Goal: Find specific fact: Find specific fact

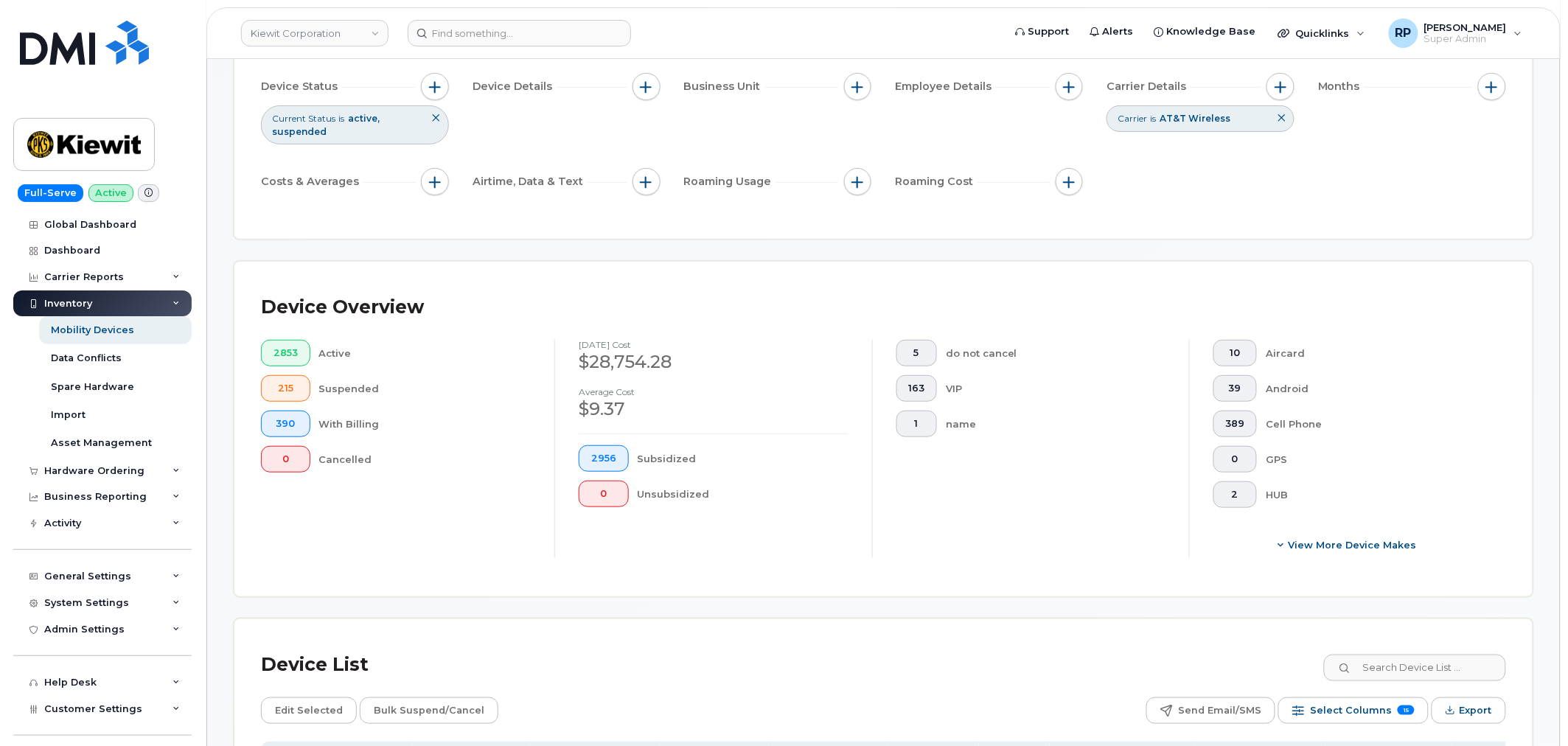
scroll to position [137, 0]
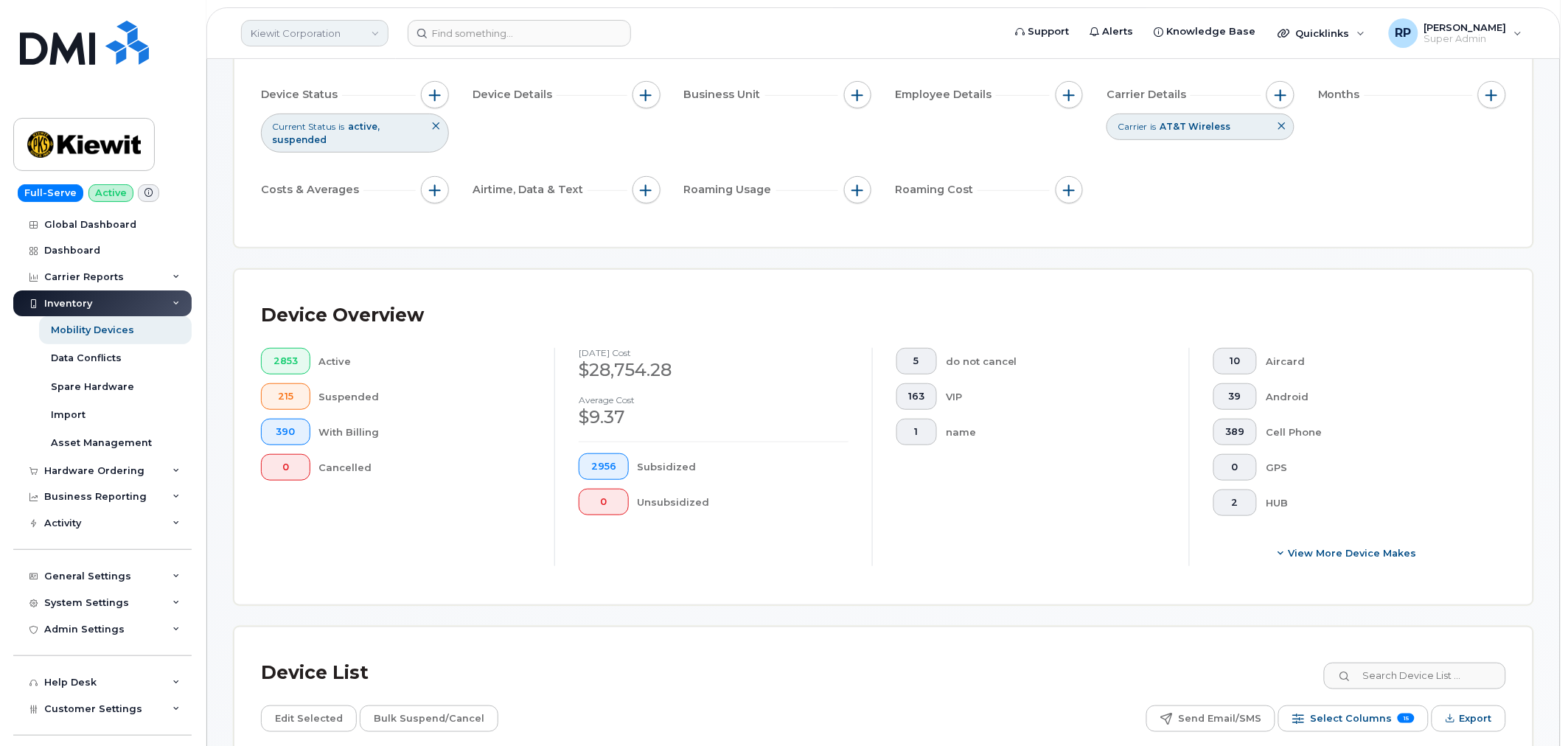
click at [320, 32] on link "Kiewit Corporation" at bounding box center [315, 34] width 147 height 27
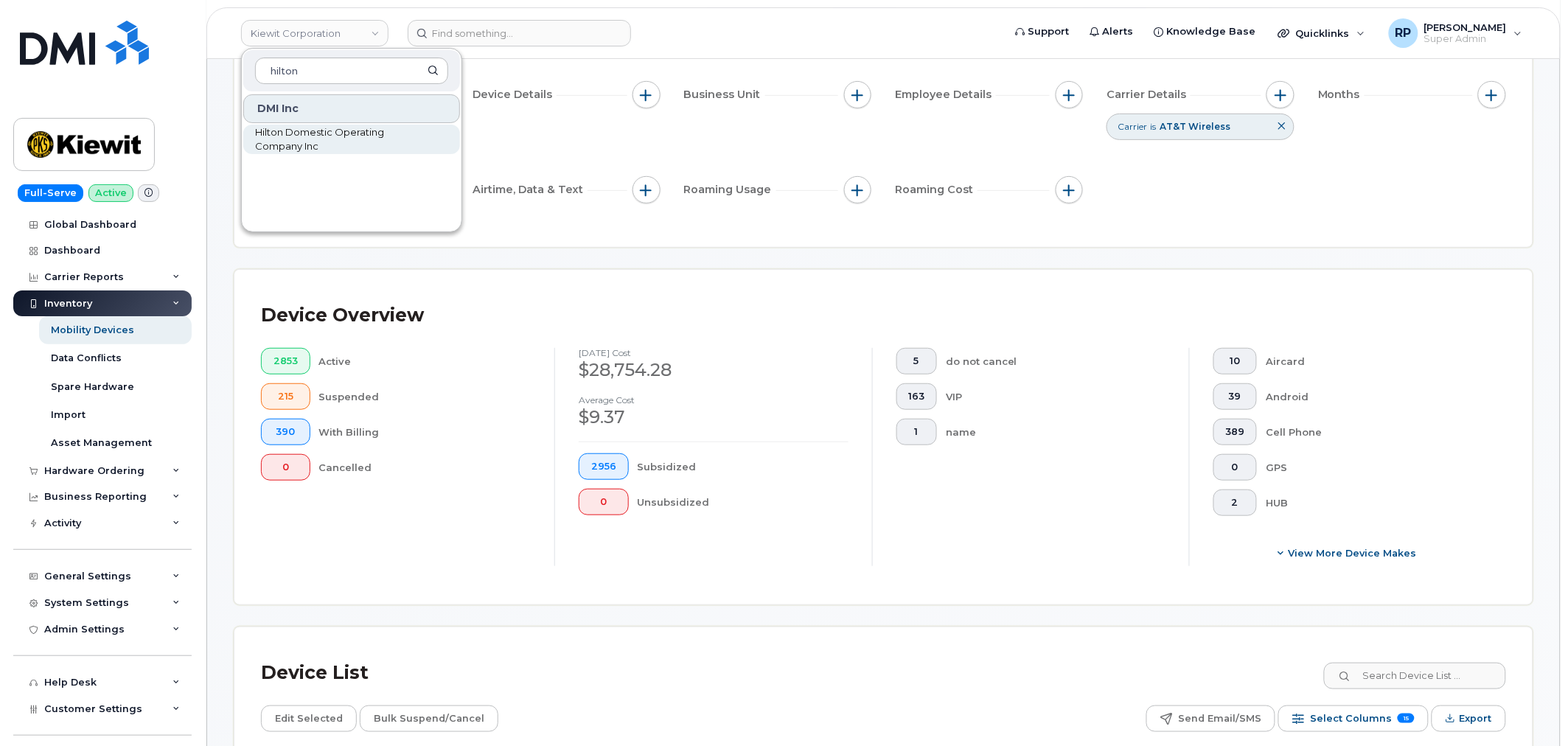
type input "hilton"
click at [307, 138] on span "Hilton Domestic Operating Company Inc" at bounding box center [340, 140] width 169 height 29
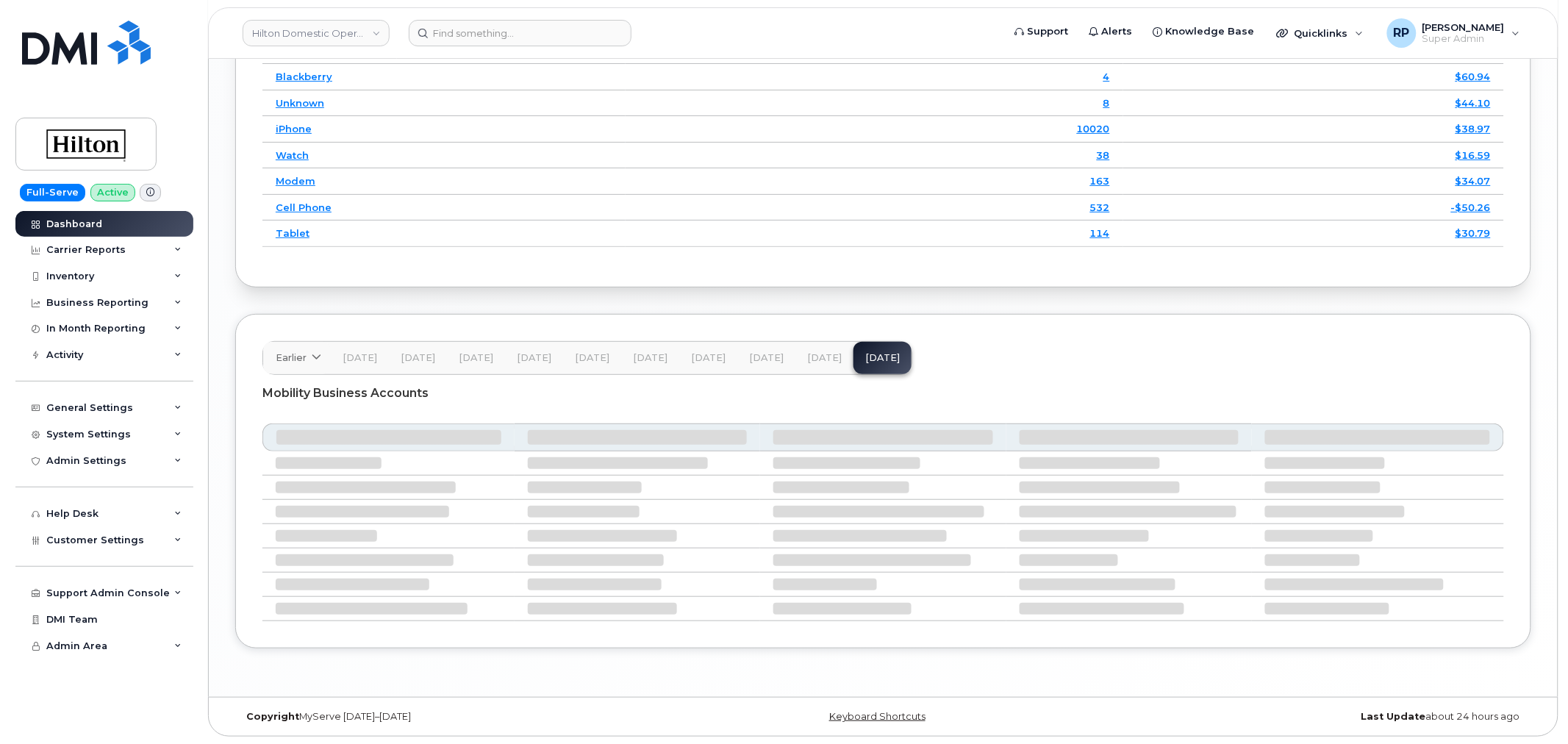
scroll to position [2135, 0]
click at [807, 362] on span "Jul 25" at bounding box center [822, 358] width 35 height 12
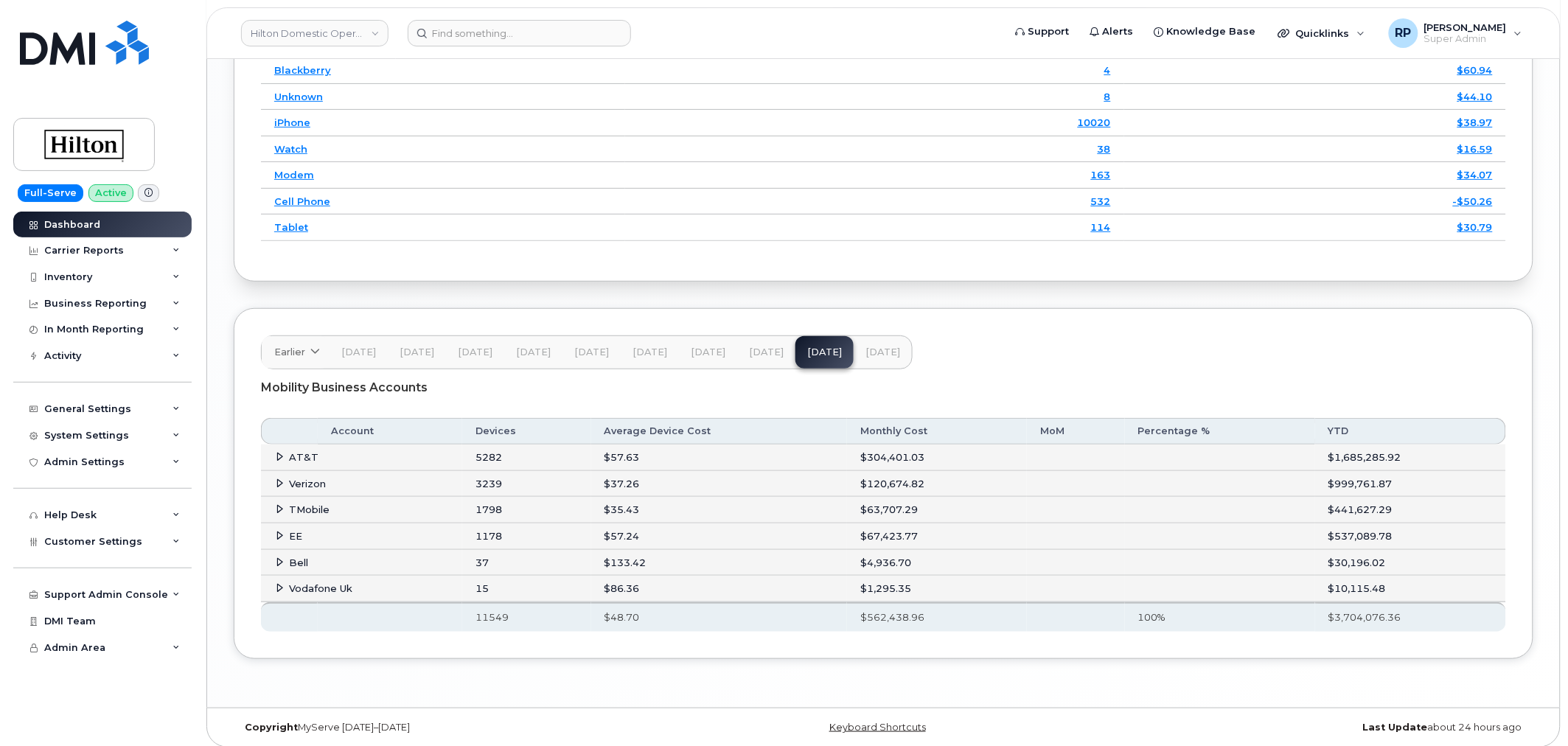
click at [279, 487] on icon at bounding box center [281, 483] width 10 height 10
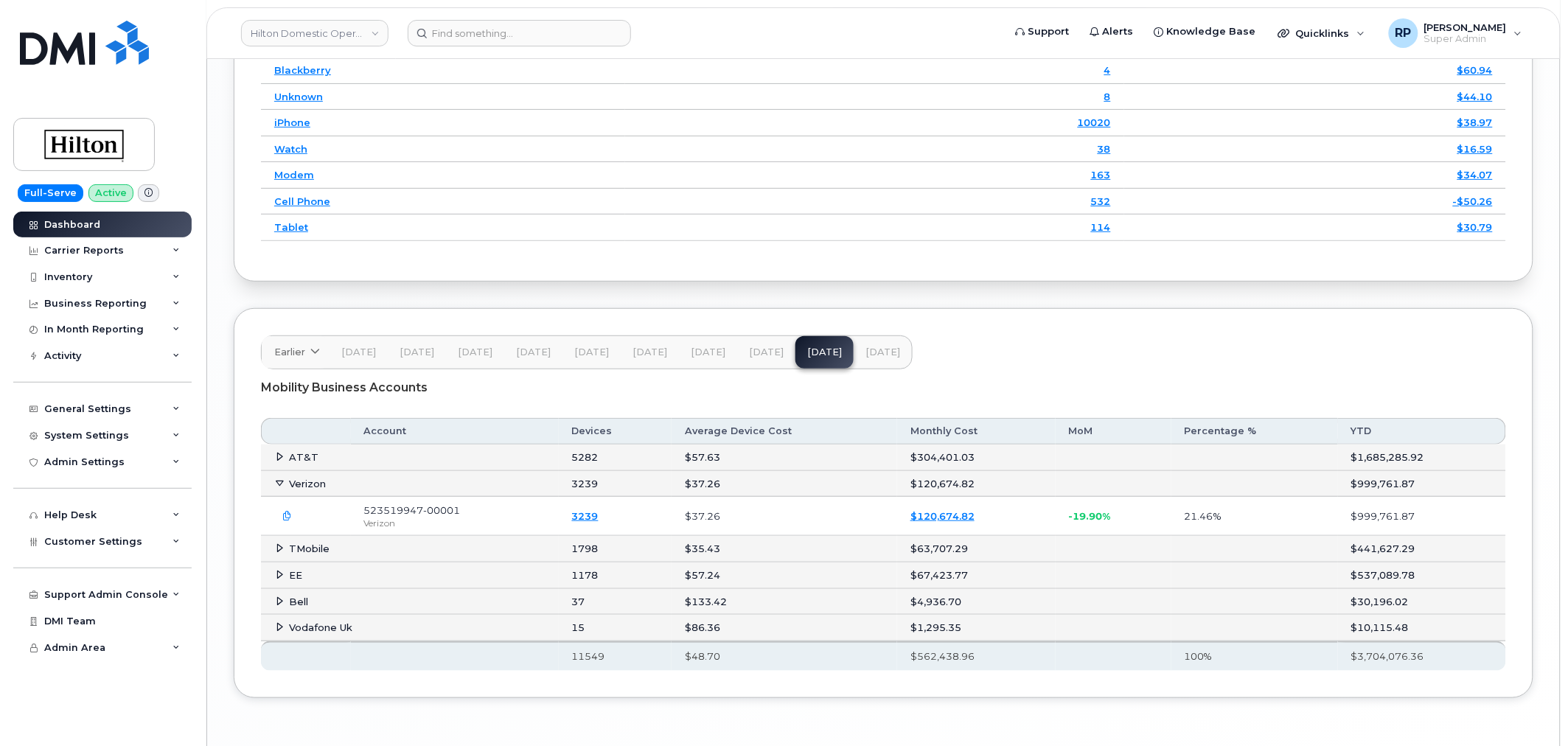
click at [873, 355] on span "Aug 25" at bounding box center [883, 352] width 35 height 12
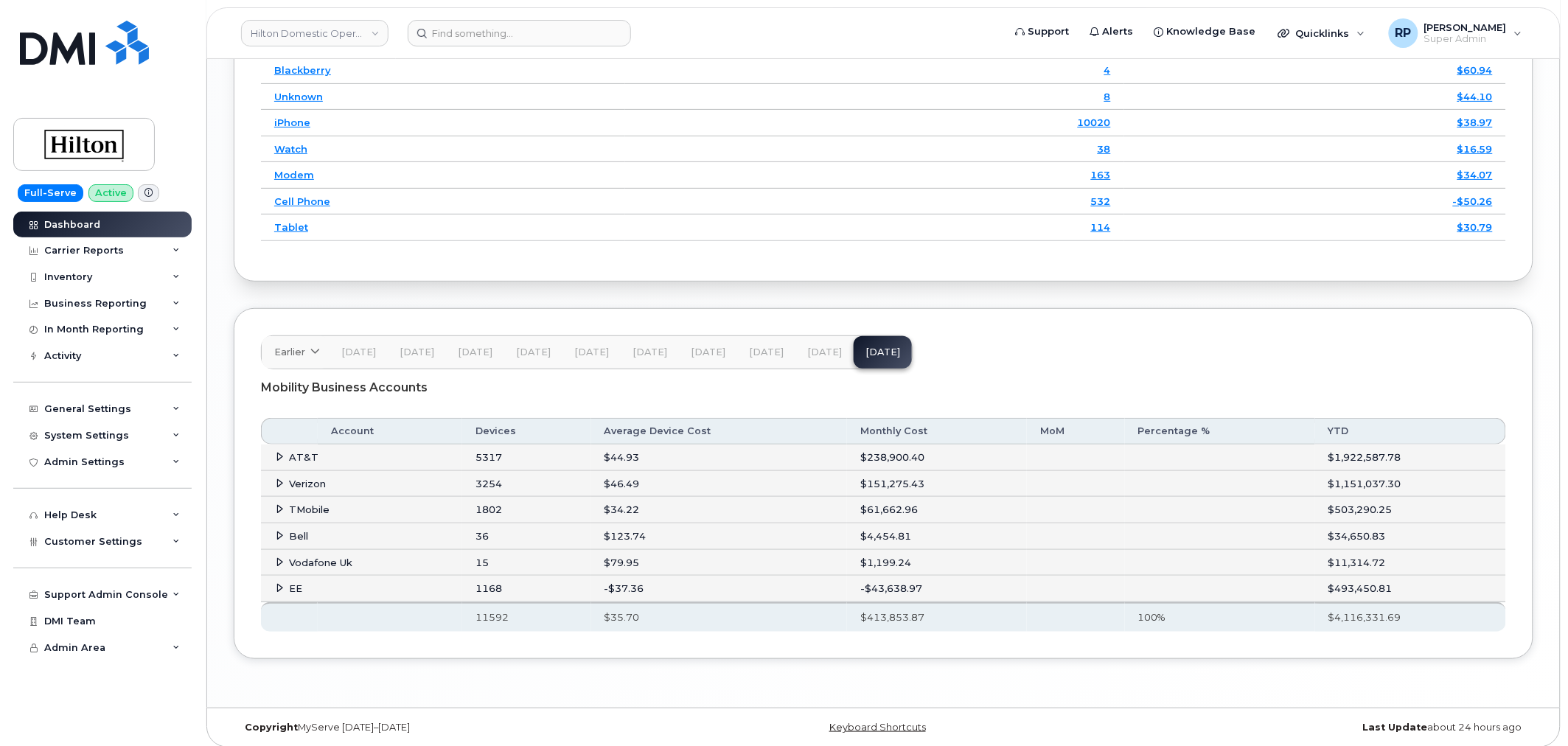
click at [277, 488] on icon at bounding box center [281, 483] width 10 height 10
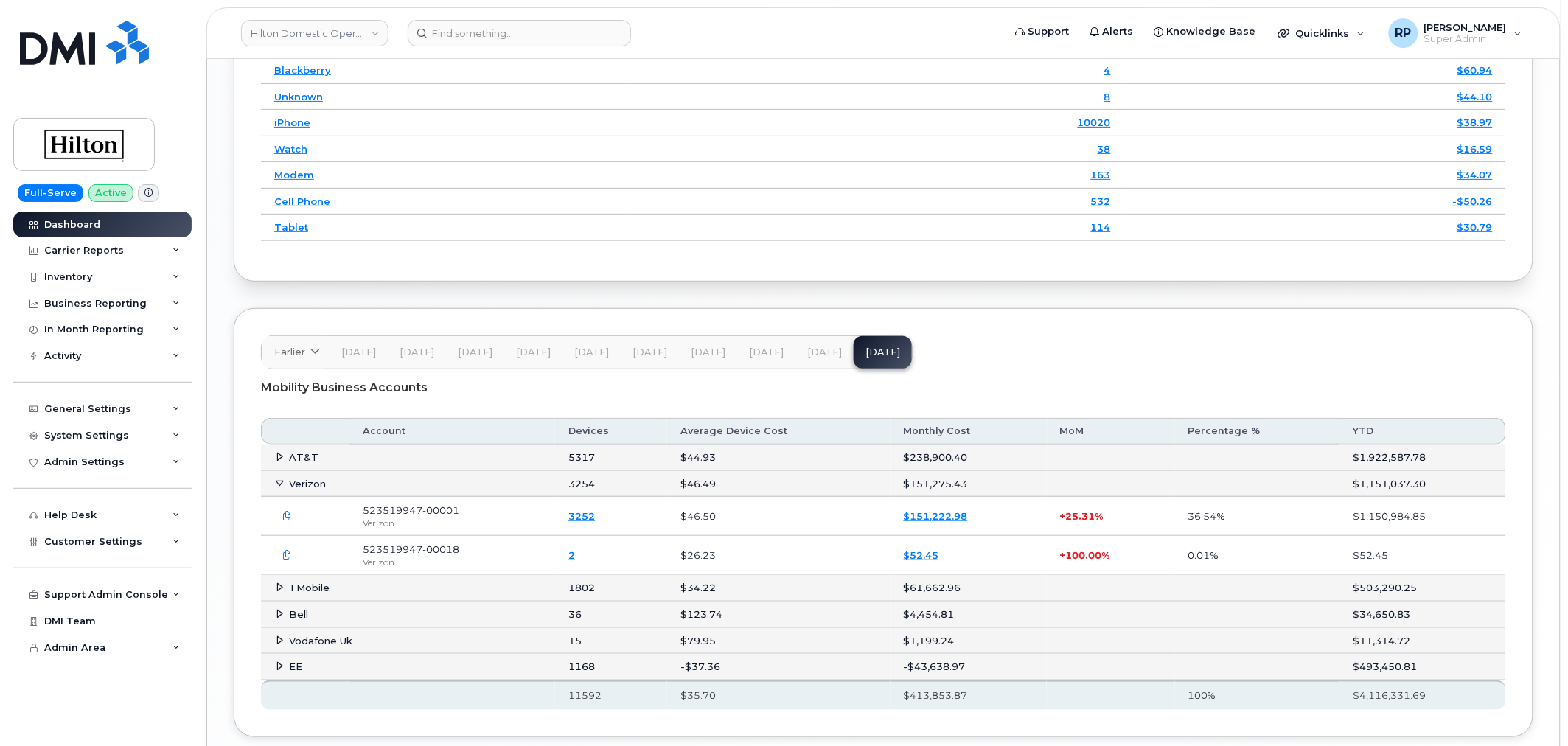
click at [575, 561] on link "2" at bounding box center [571, 555] width 7 height 12
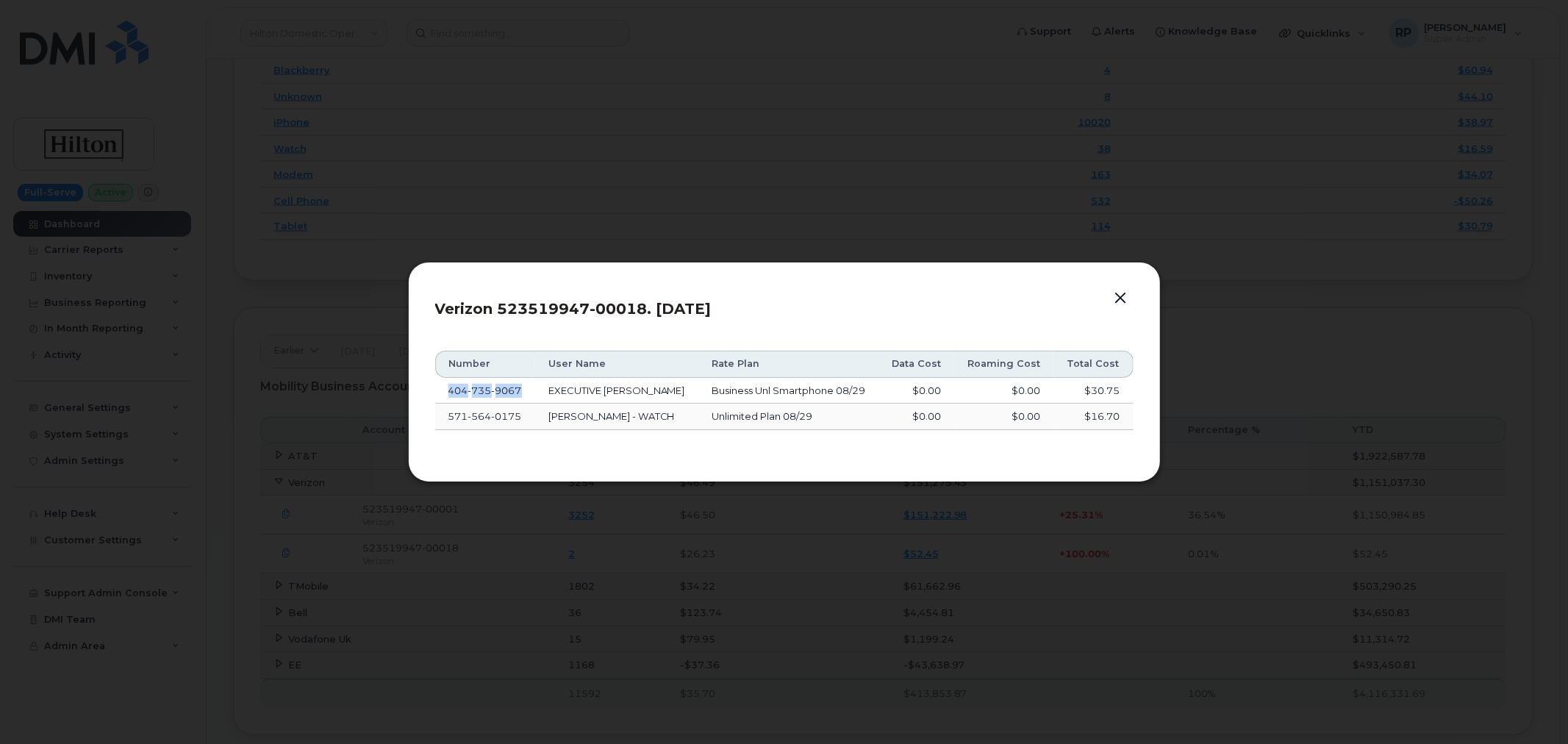
drag, startPoint x: 532, startPoint y: 395, endPoint x: 447, endPoint y: 399, distance: 85.1
click at [447, 399] on td "404 735 9067" at bounding box center [486, 392] width 100 height 27
copy span "404 735 9067"
drag, startPoint x: 450, startPoint y: 427, endPoint x: 527, endPoint y: 429, distance: 77.0
click at [527, 429] on td "571 564 0175" at bounding box center [486, 418] width 100 height 27
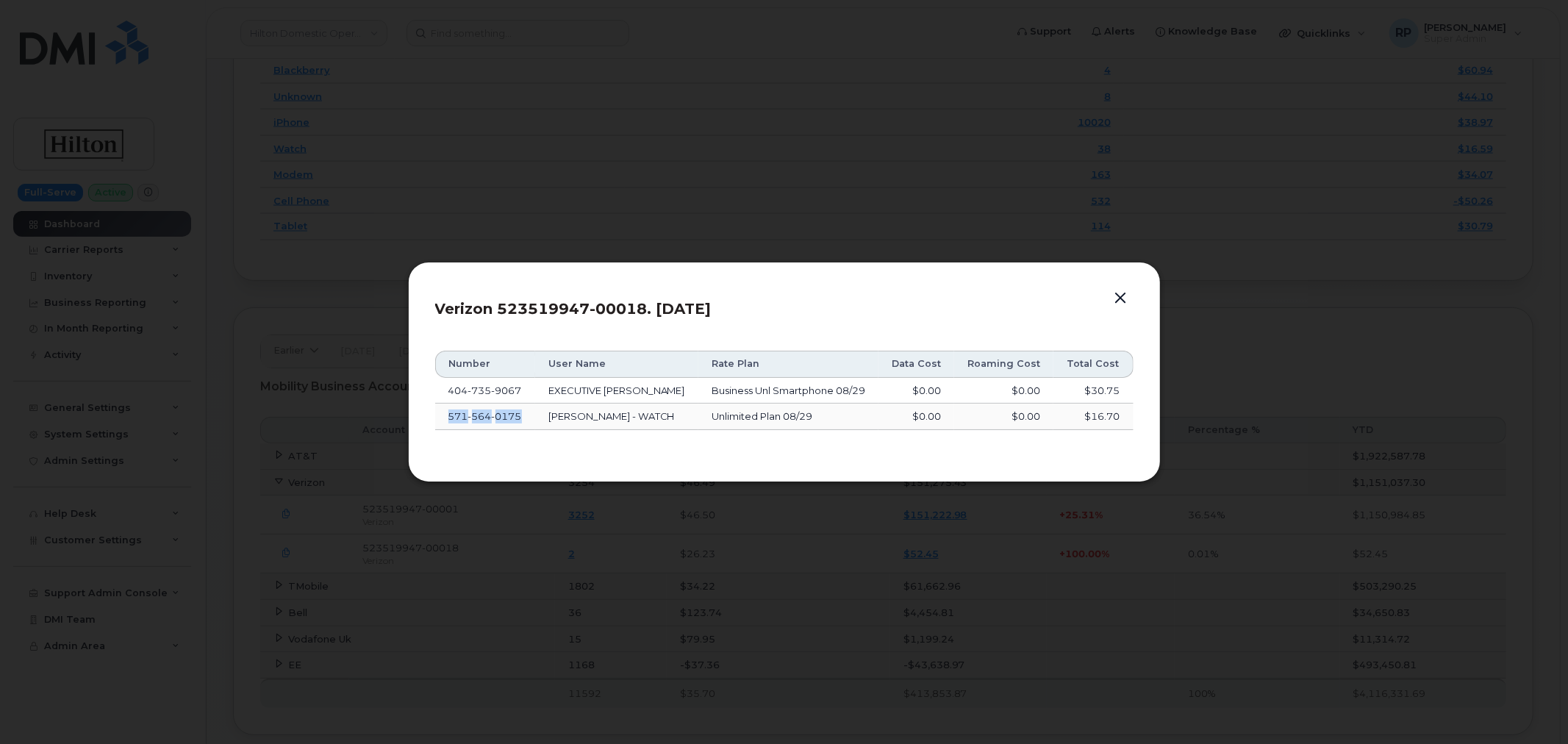
copy span "571 564 0175"
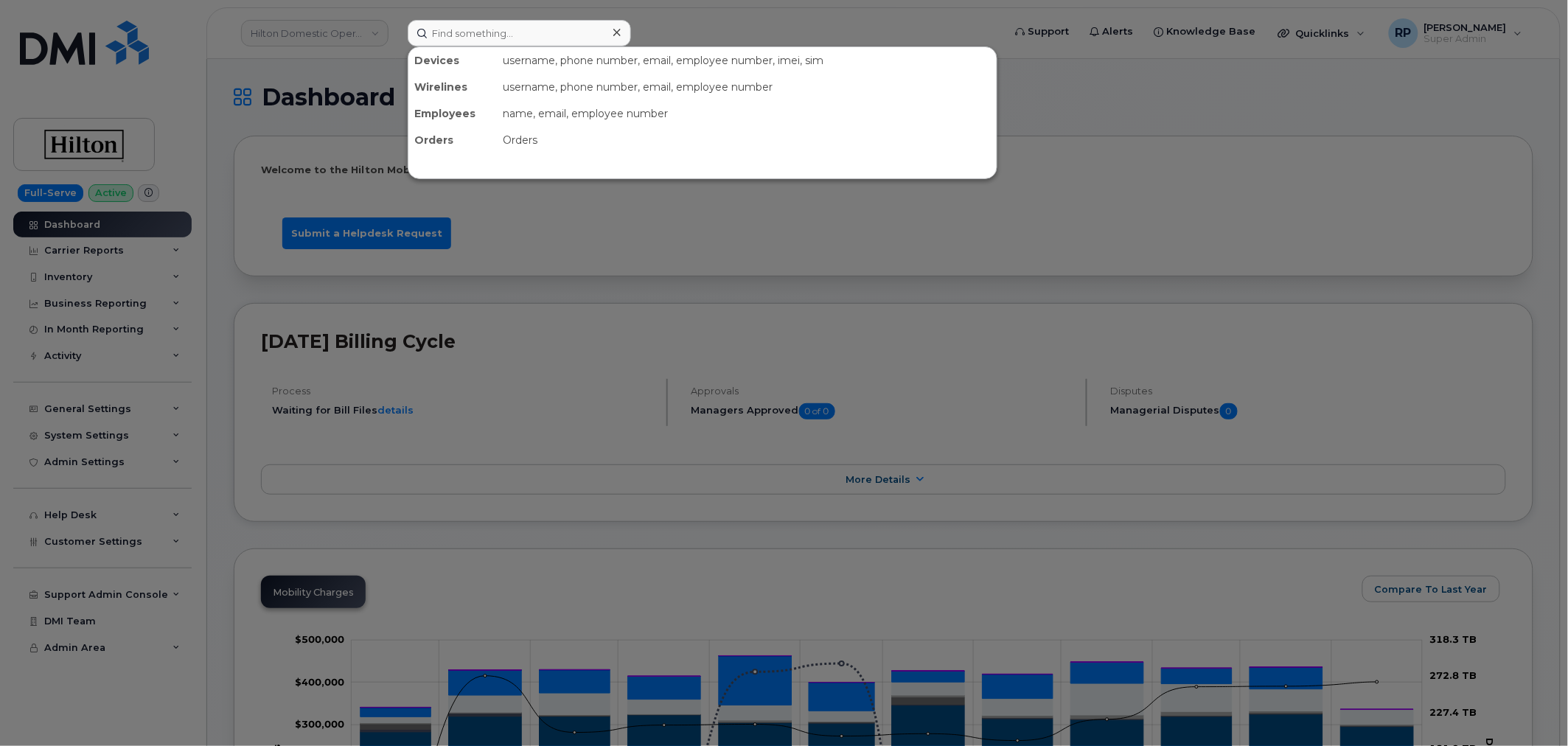
click at [483, 26] on input at bounding box center [519, 34] width 223 height 27
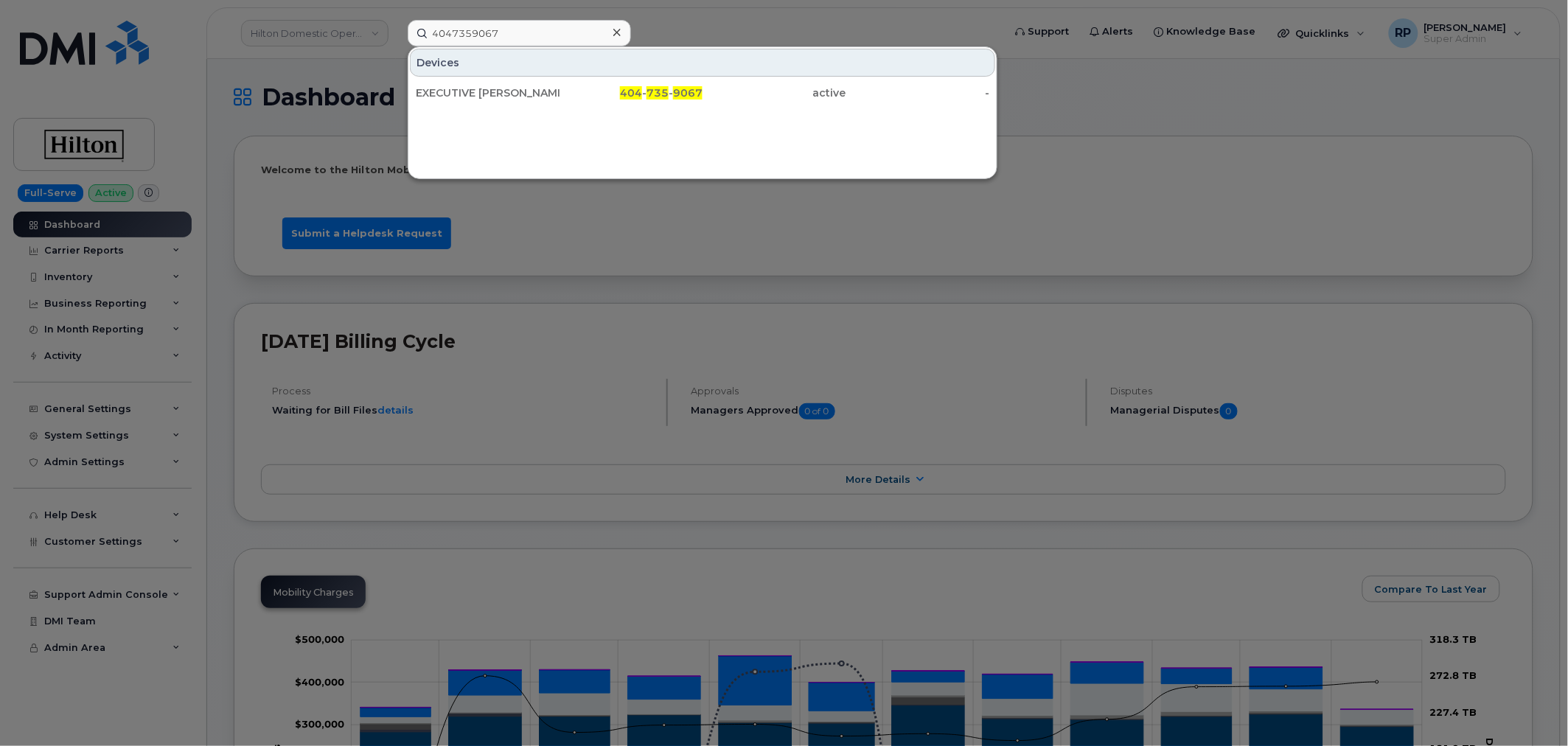
type input "4047359067"
drag, startPoint x: 506, startPoint y: 100, endPoint x: 466, endPoint y: 45, distance: 68.0
click at [506, 100] on div "EXECUTIVE SUER MUSTAFA KEMAL" at bounding box center [487, 93] width 143 height 27
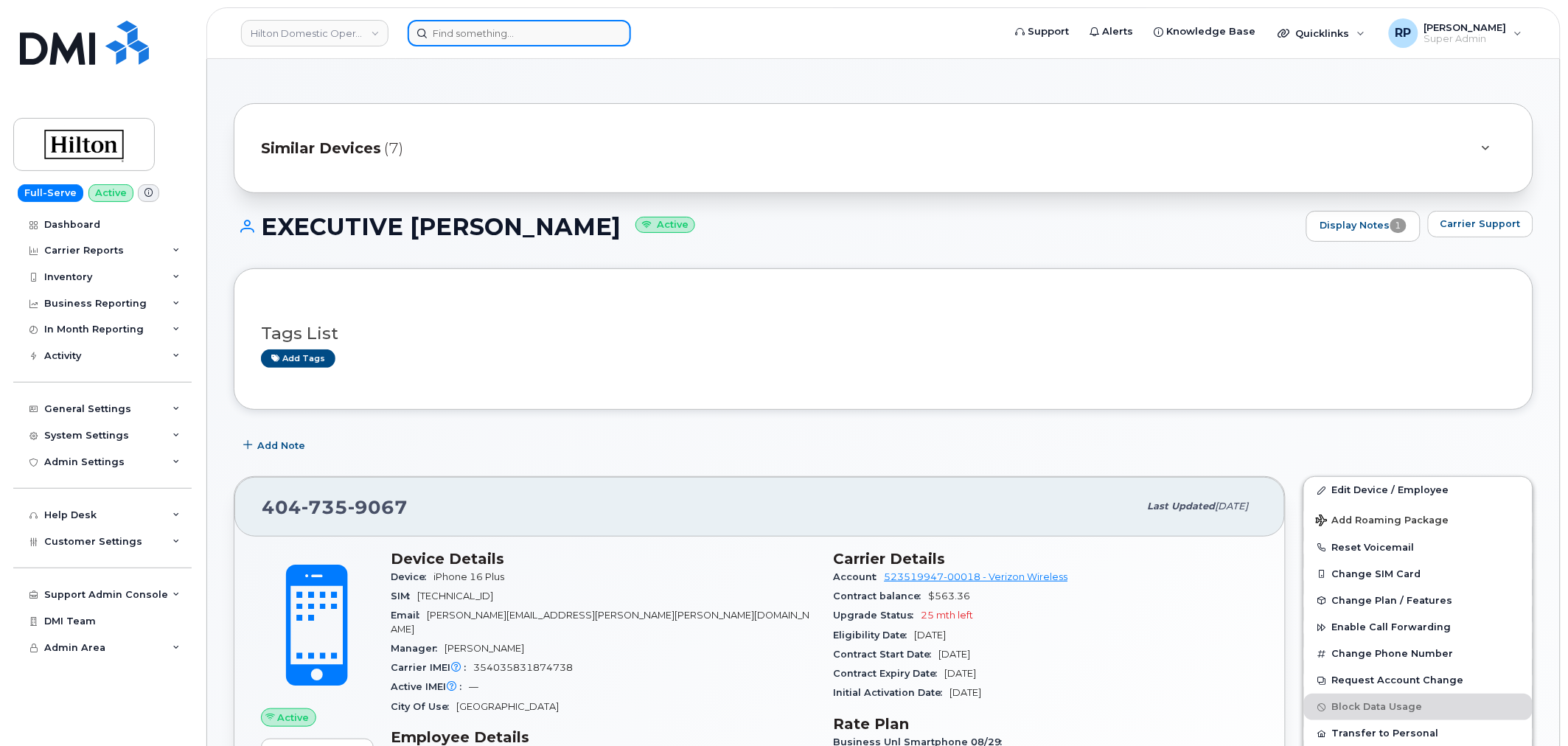
click at [443, 37] on input at bounding box center [519, 34] width 223 height 27
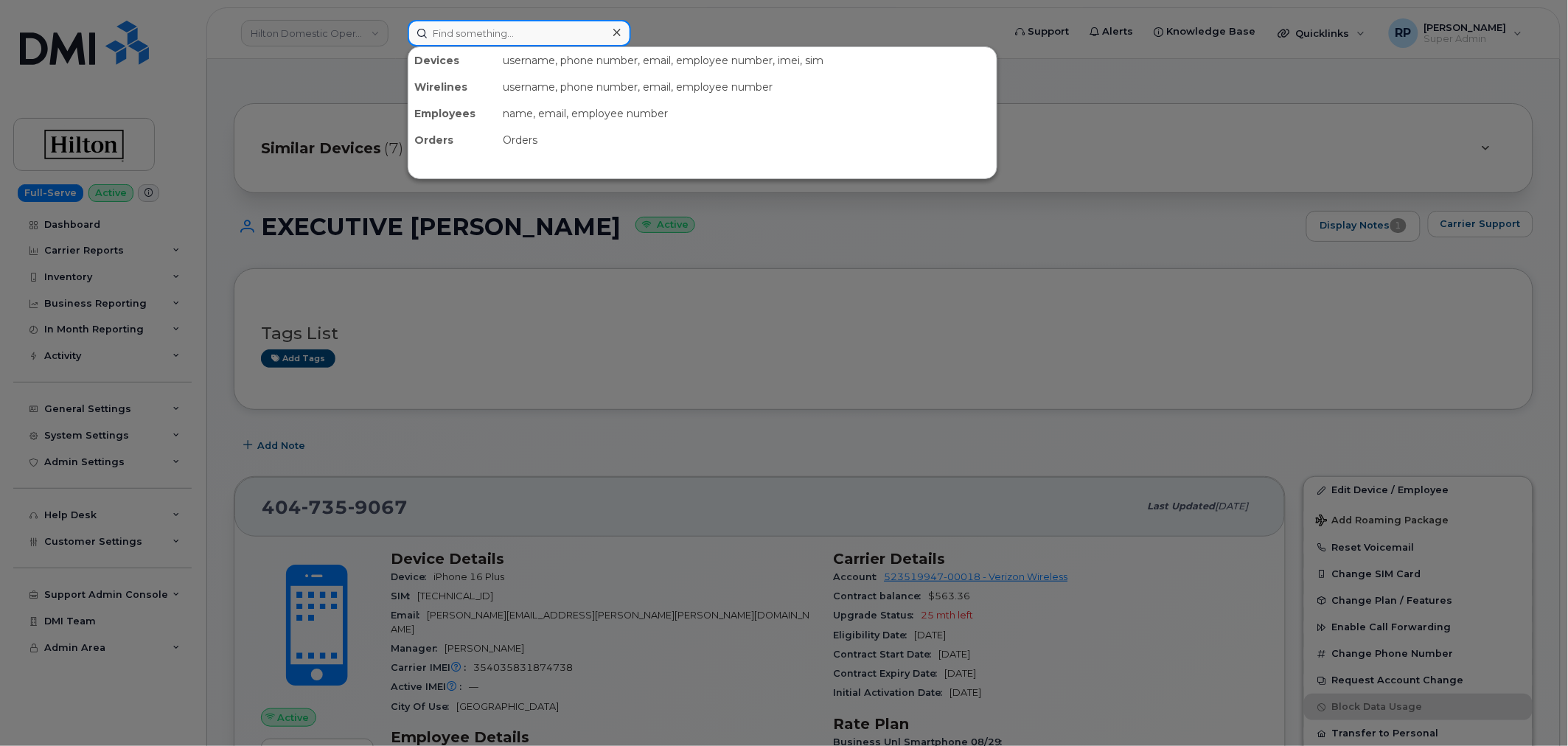
paste input "5715640175"
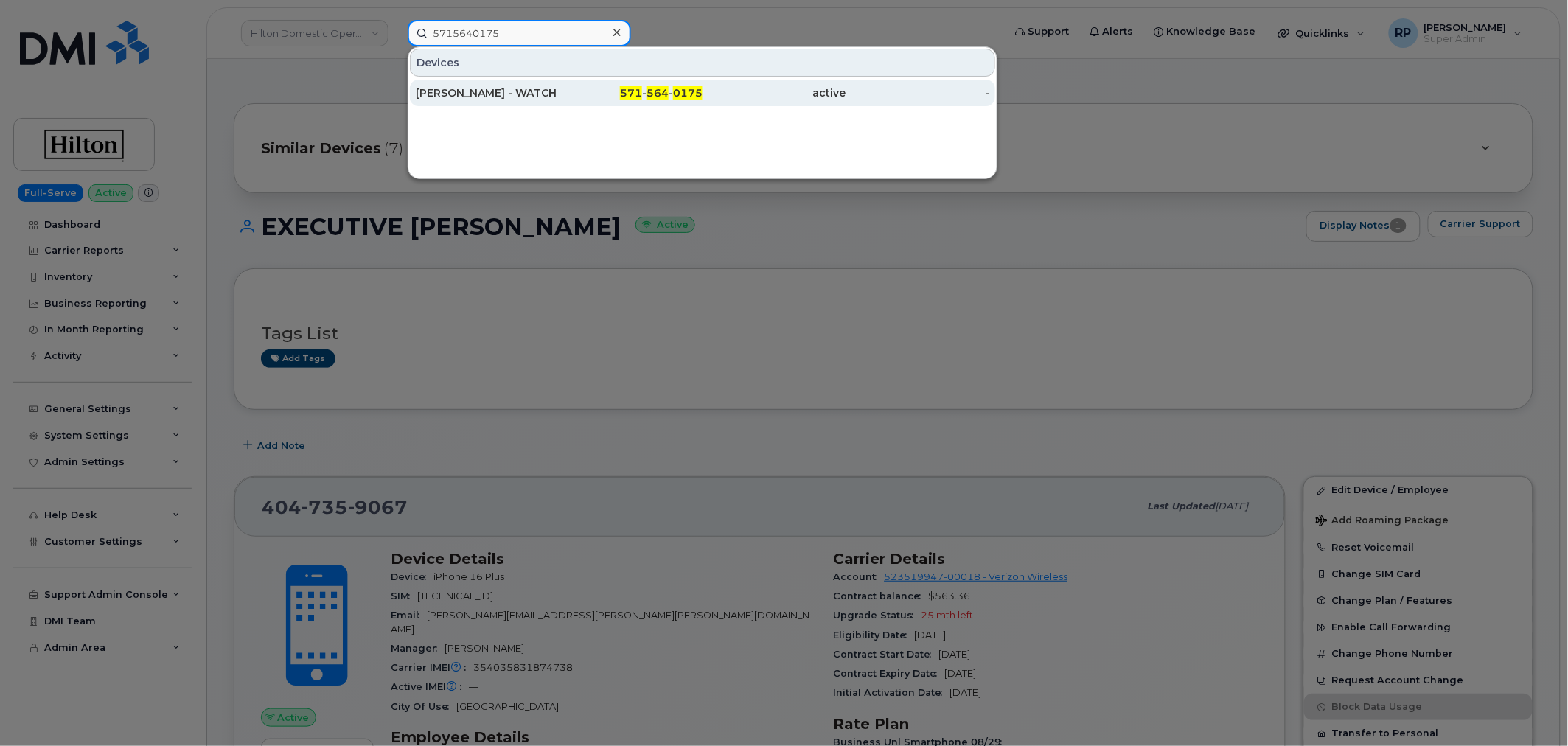
type input "5715640175"
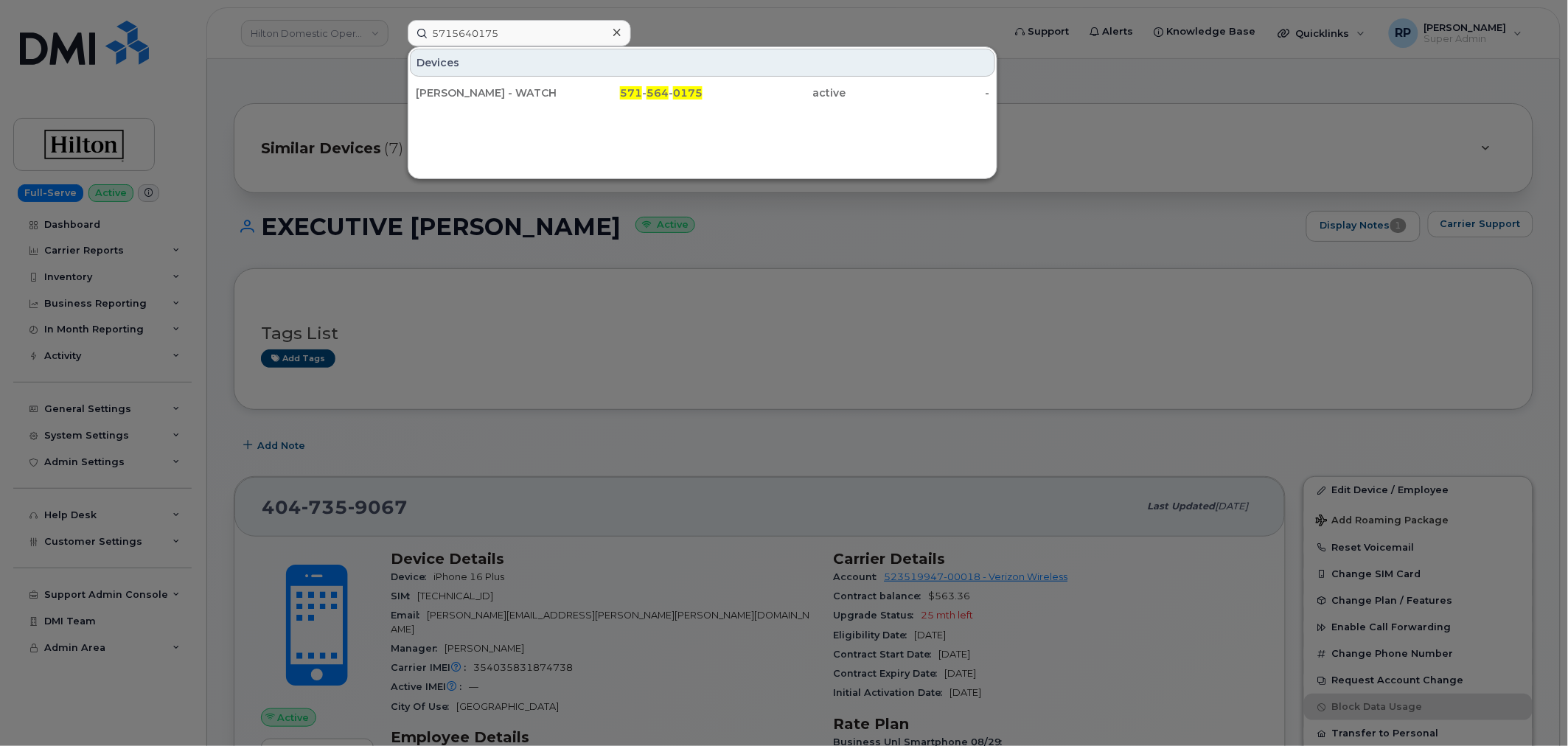
click at [723, 322] on div at bounding box center [784, 373] width 1568 height 746
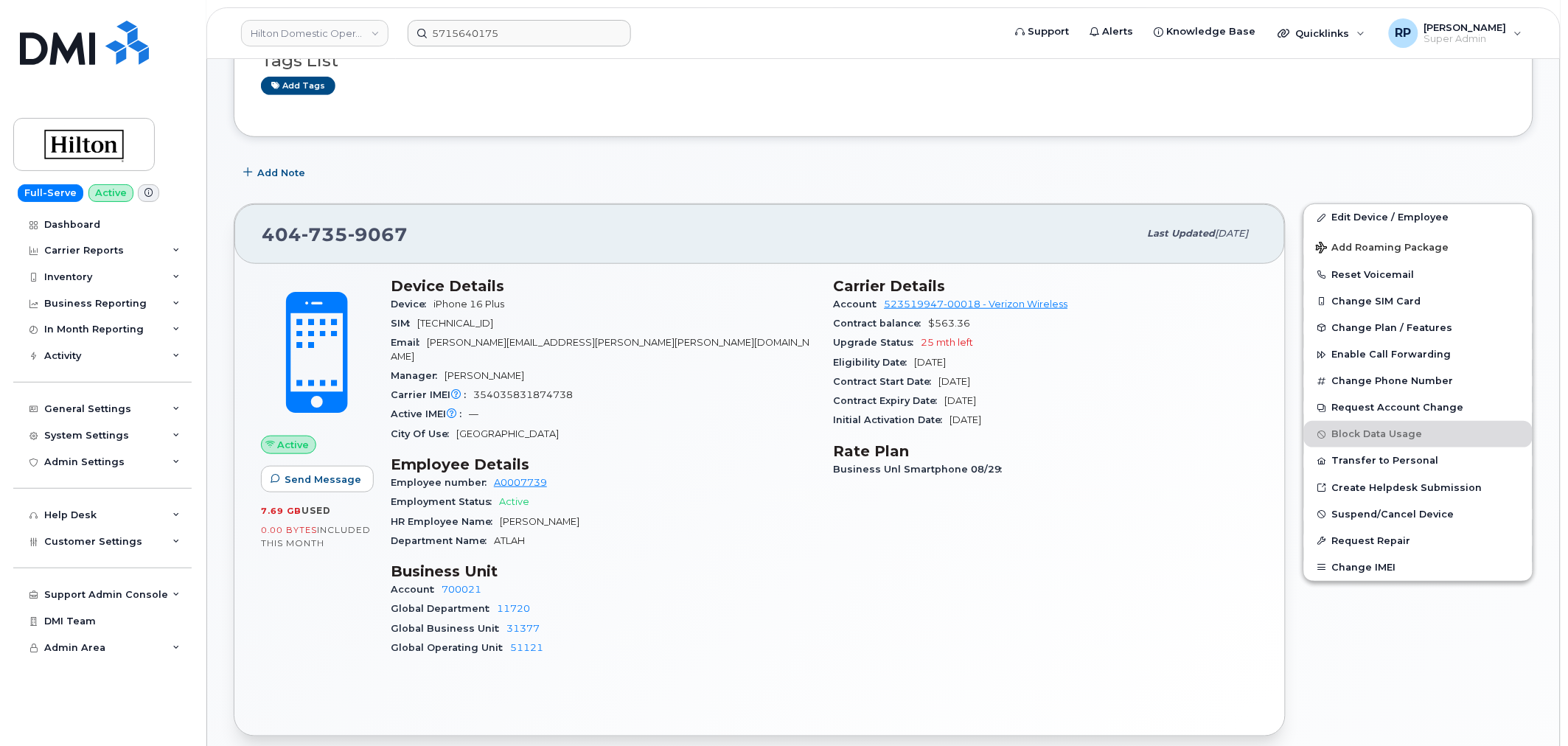
scroll to position [409, 0]
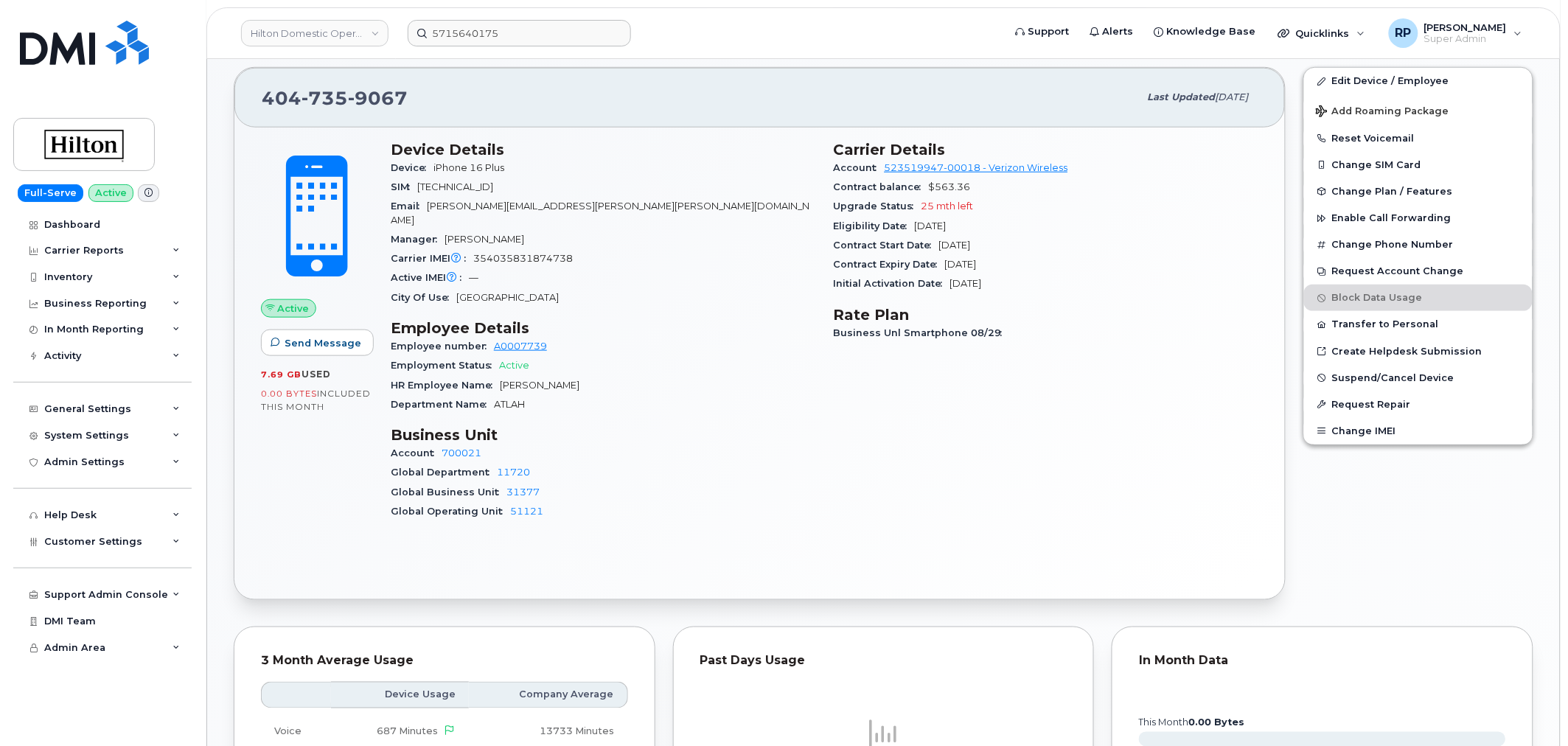
drag, startPoint x: 594, startPoint y: 373, endPoint x: 499, endPoint y: 376, distance: 95.0
click at [499, 376] on div "HR Employee Name Bradley Koeneman" at bounding box center [603, 386] width 425 height 19
copy span "Bradley Koeneman"
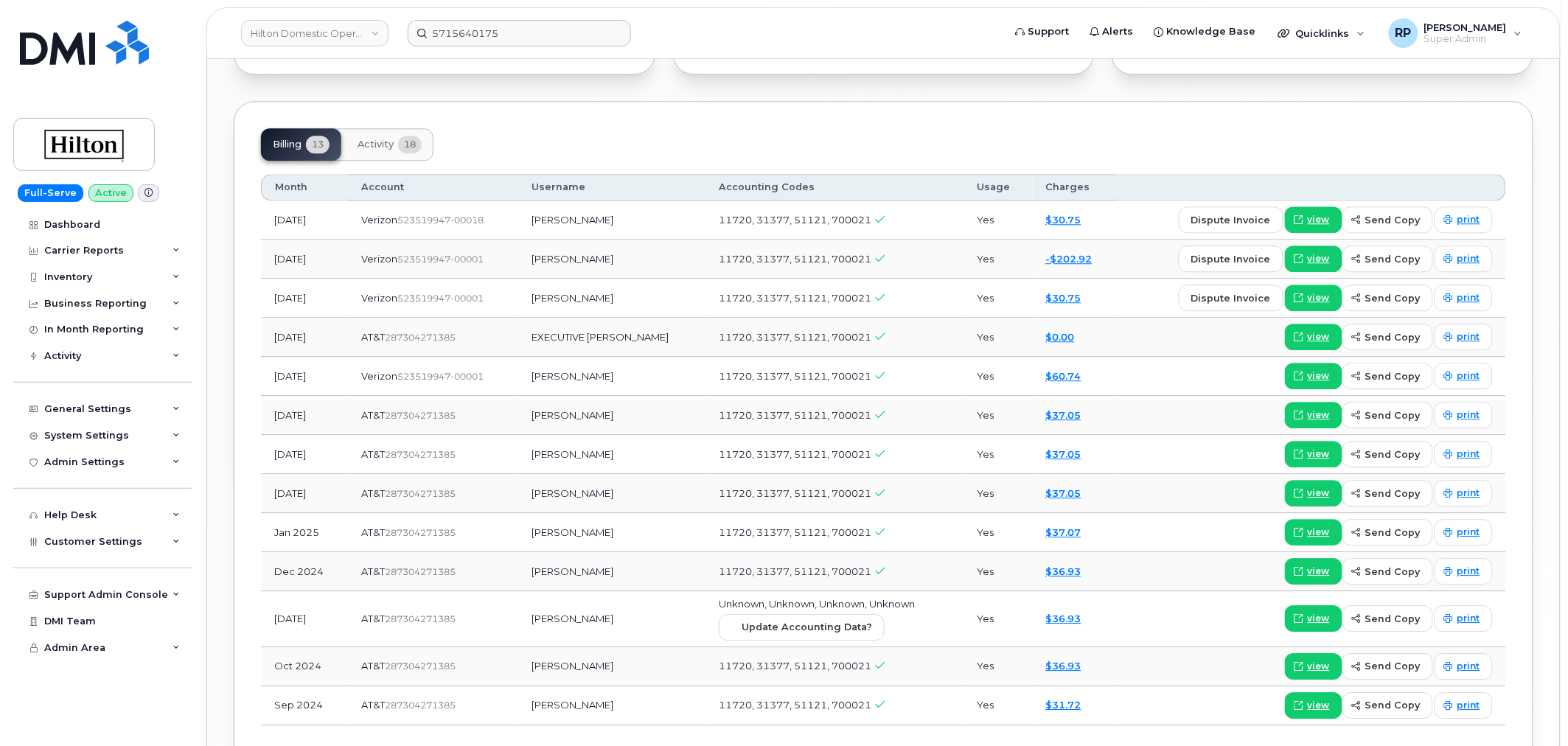
scroll to position [1093, 0]
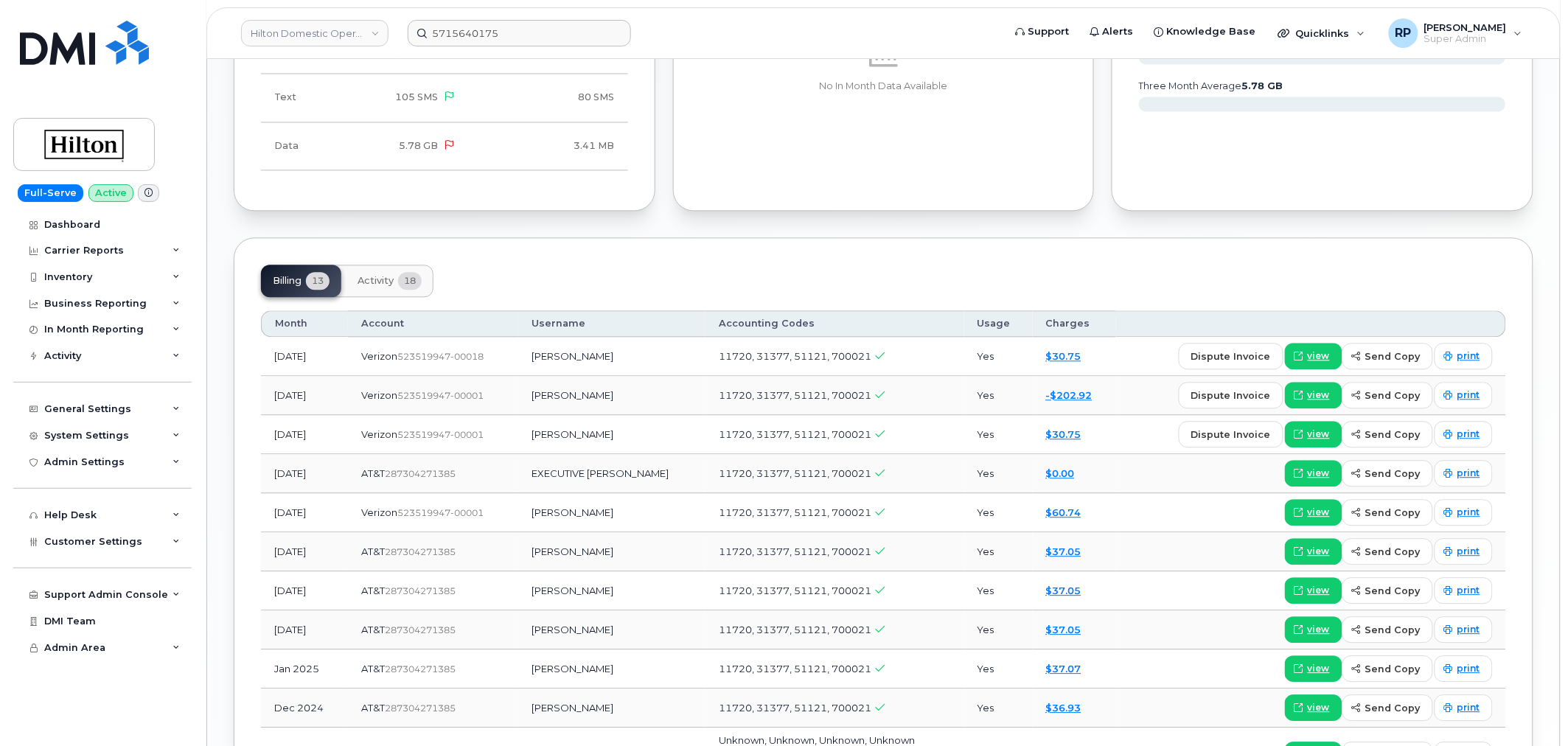
click at [384, 275] on span "Activity" at bounding box center [376, 281] width 37 height 12
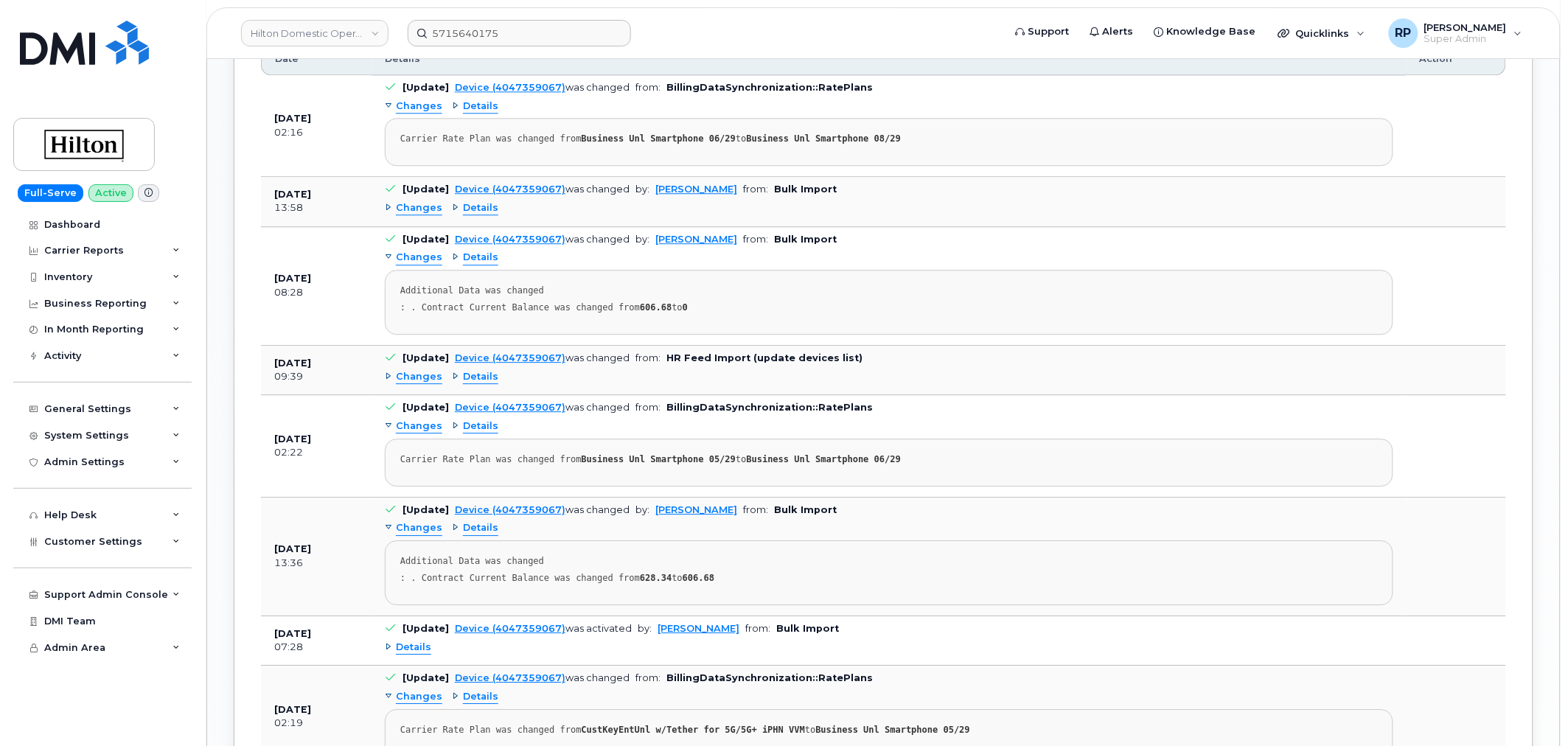
scroll to position [1366, 0]
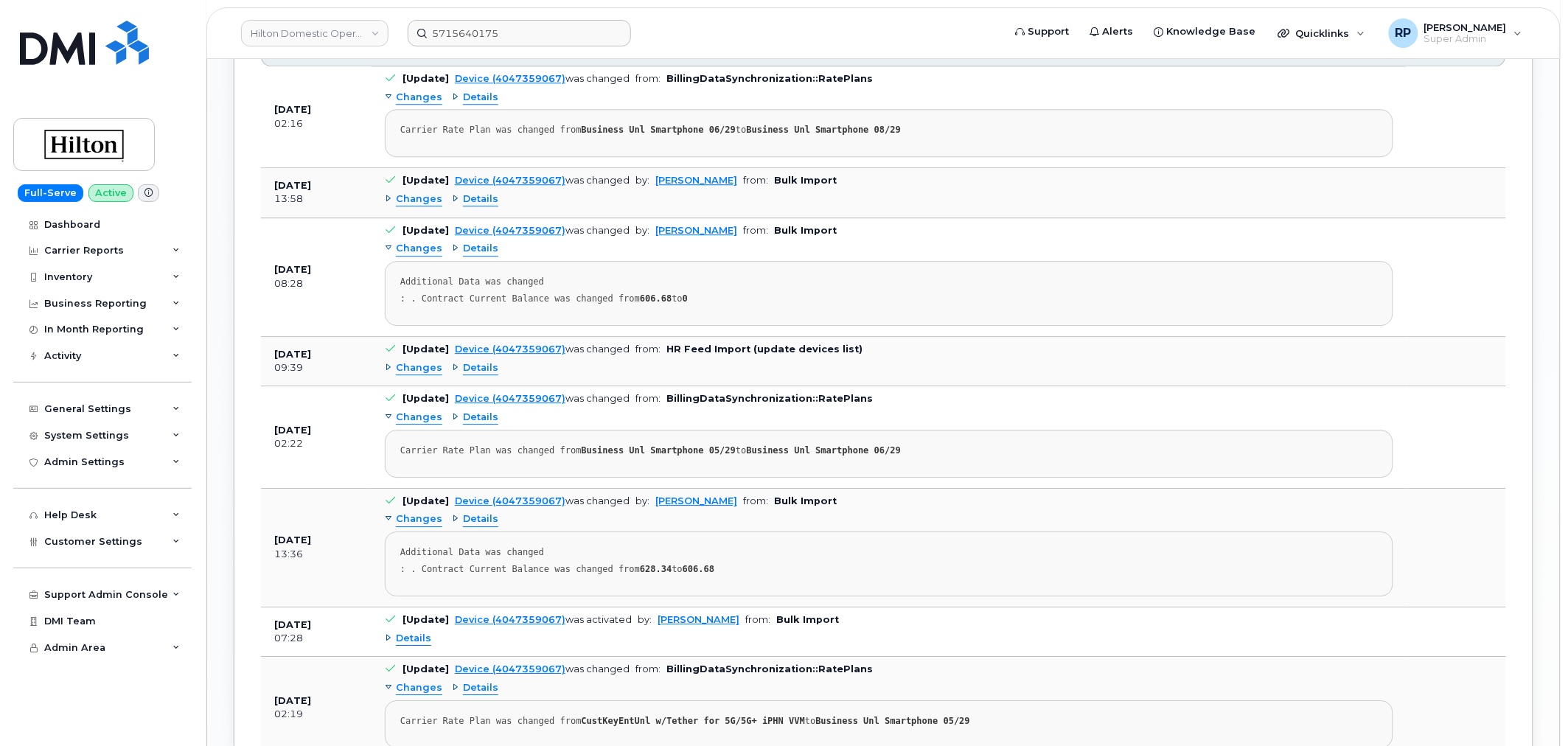
click at [421, 632] on span "Details" at bounding box center [413, 639] width 36 height 14
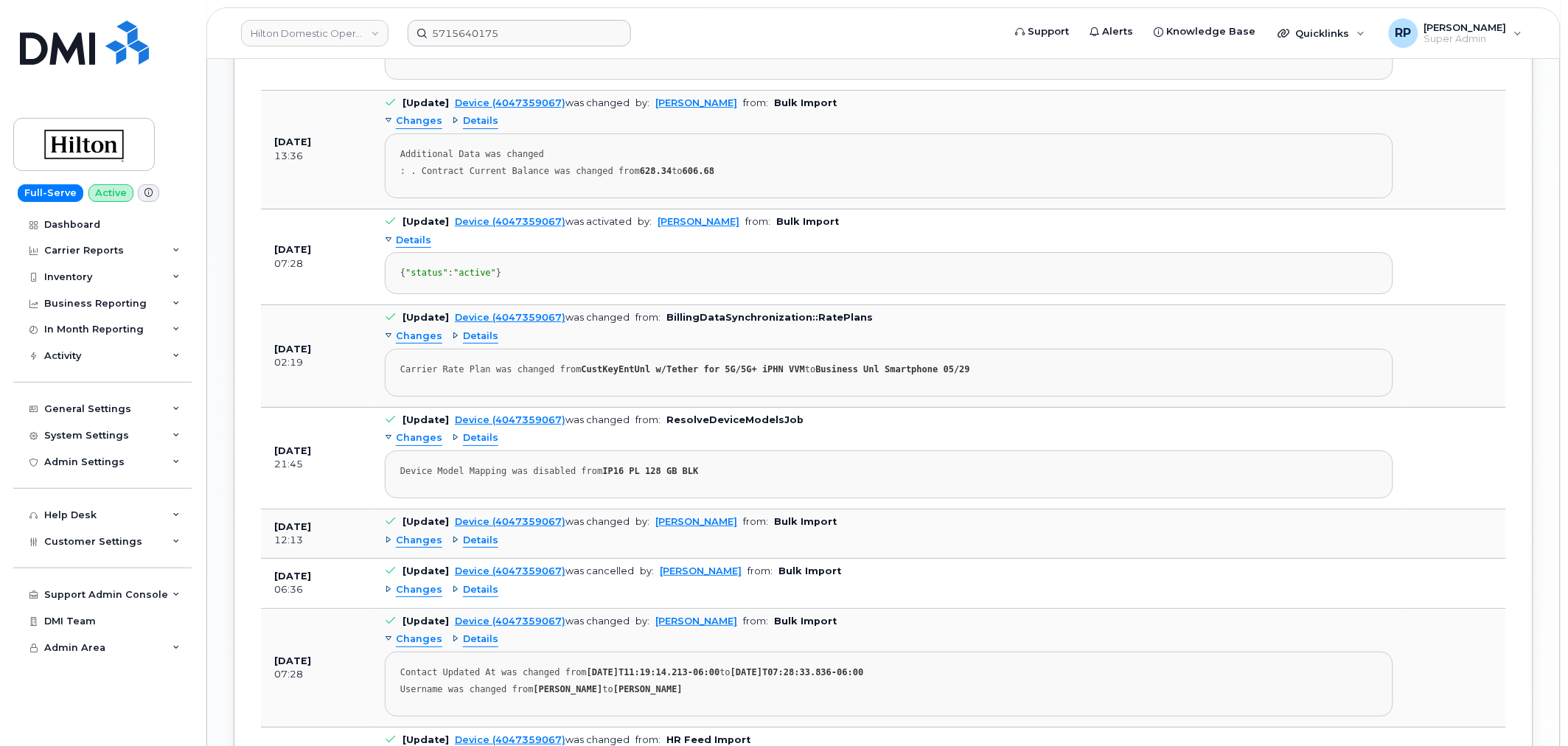
scroll to position [1775, 0]
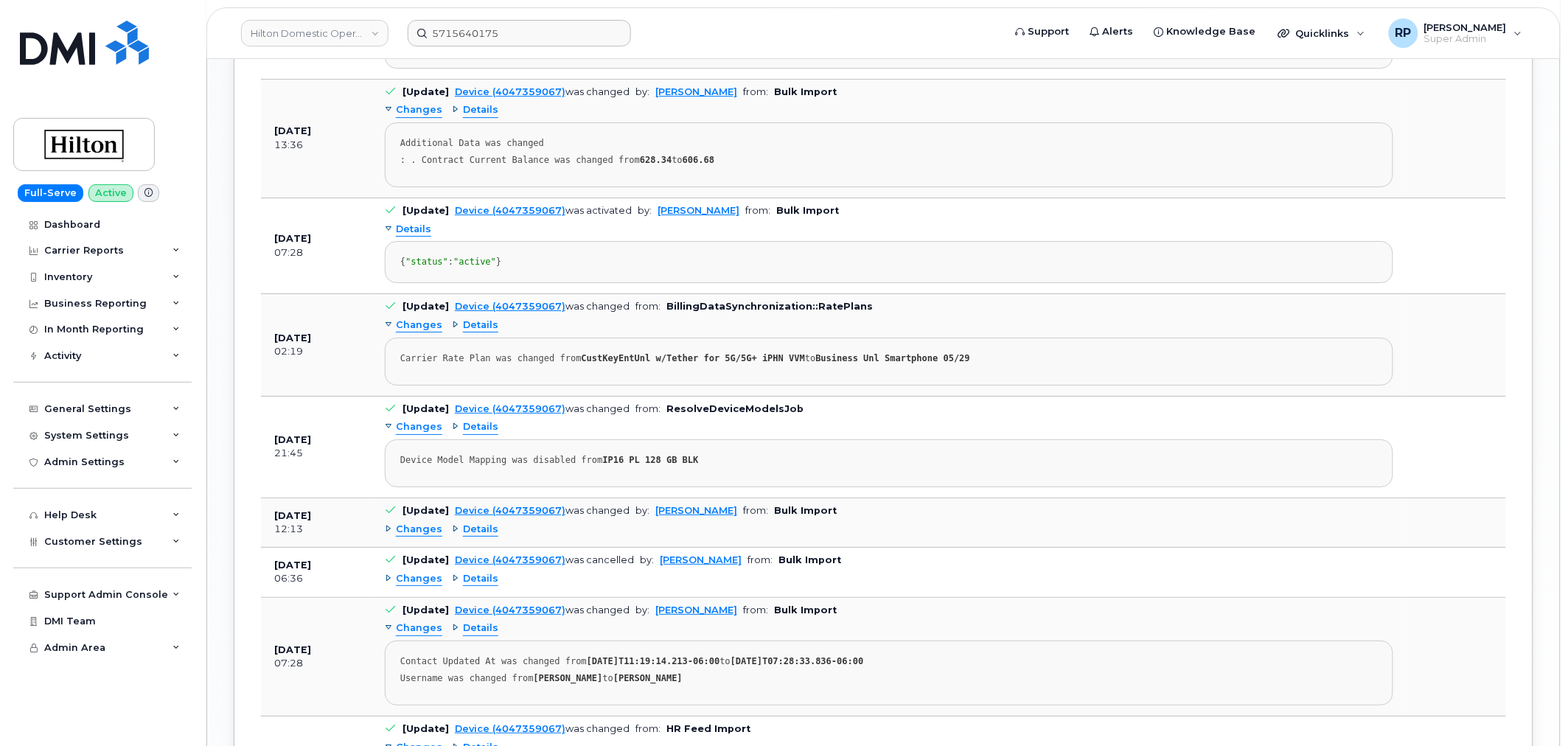
click at [471, 586] on span "Details" at bounding box center [480, 579] width 36 height 14
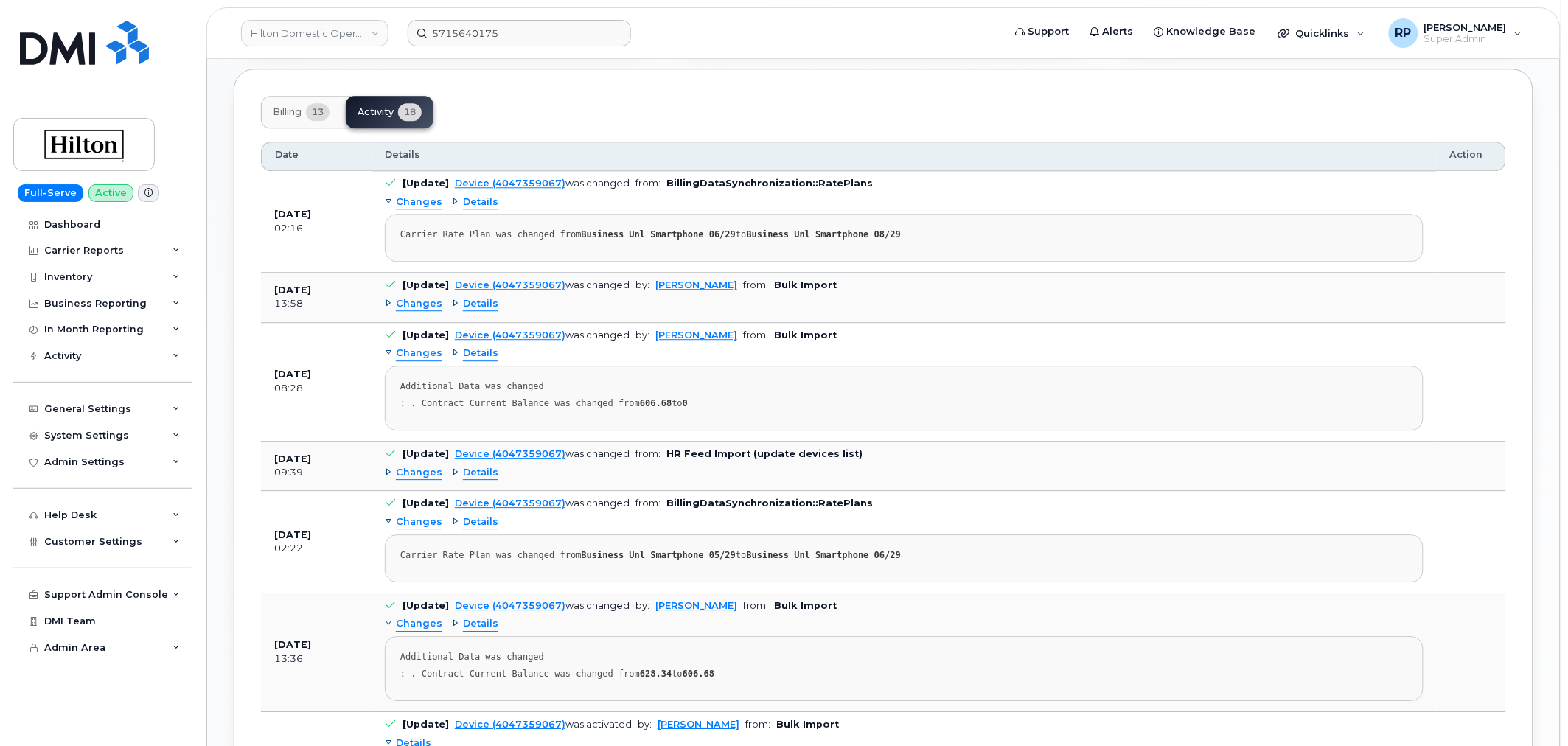
scroll to position [1229, 0]
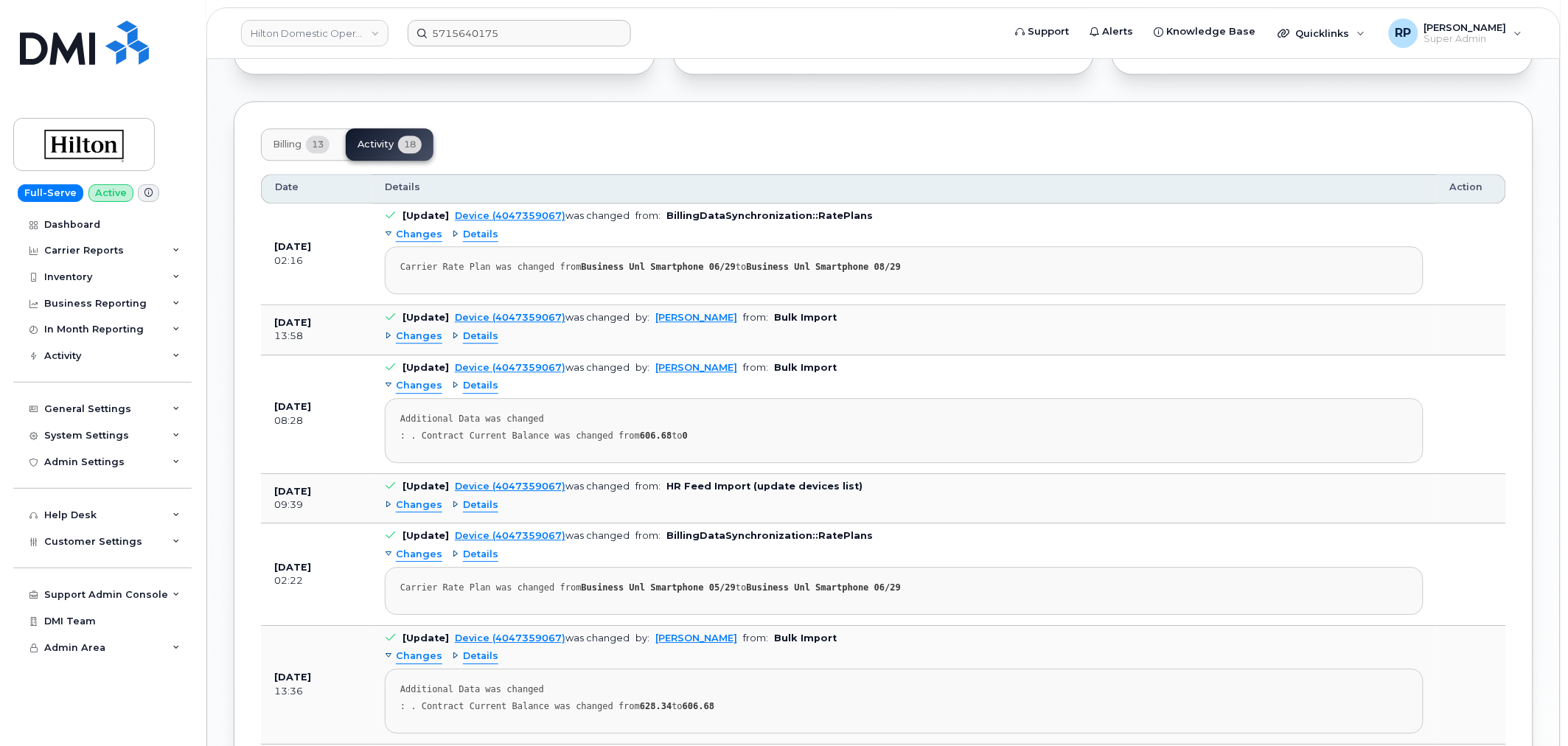
click at [470, 499] on span "Details" at bounding box center [480, 505] width 36 height 14
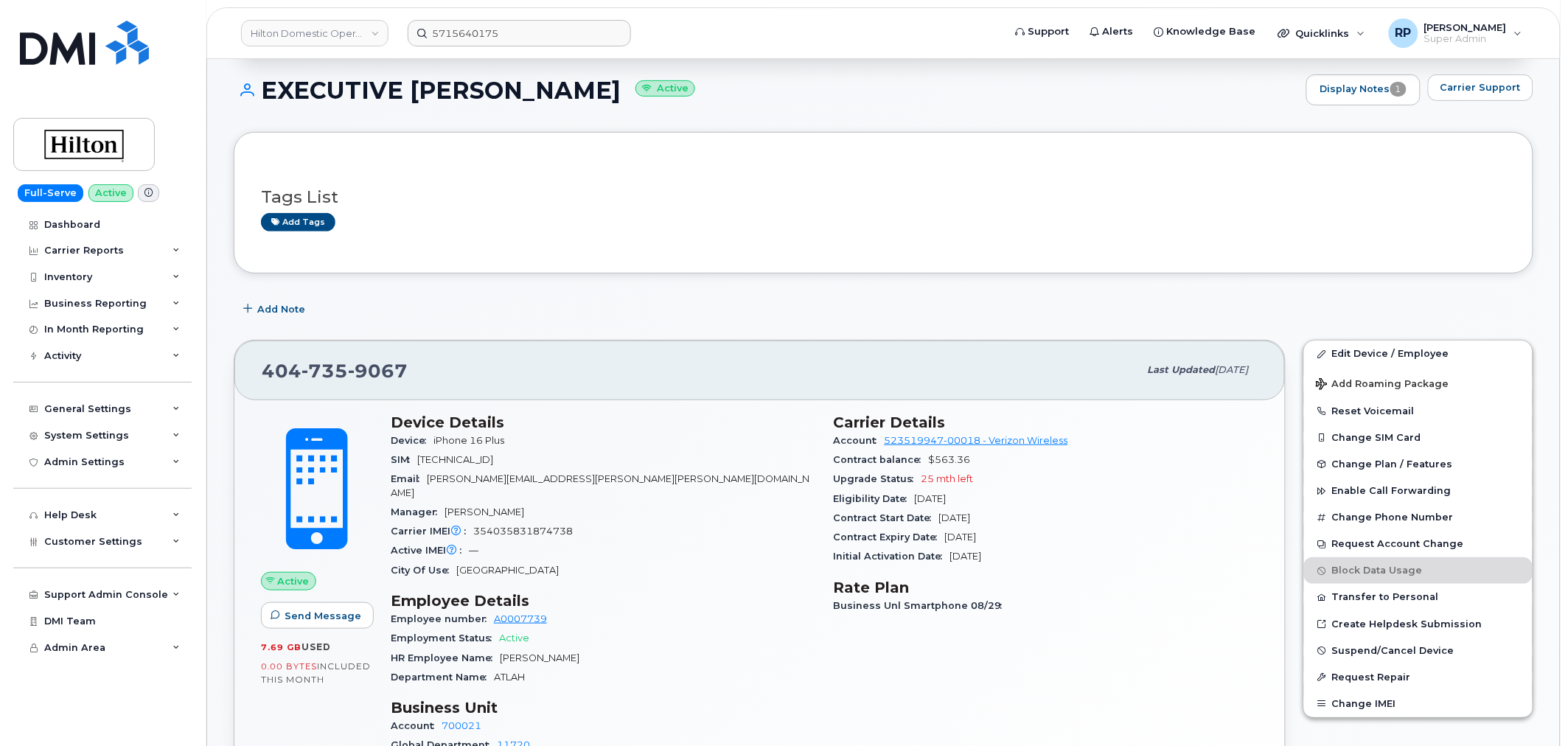
scroll to position [273, 0]
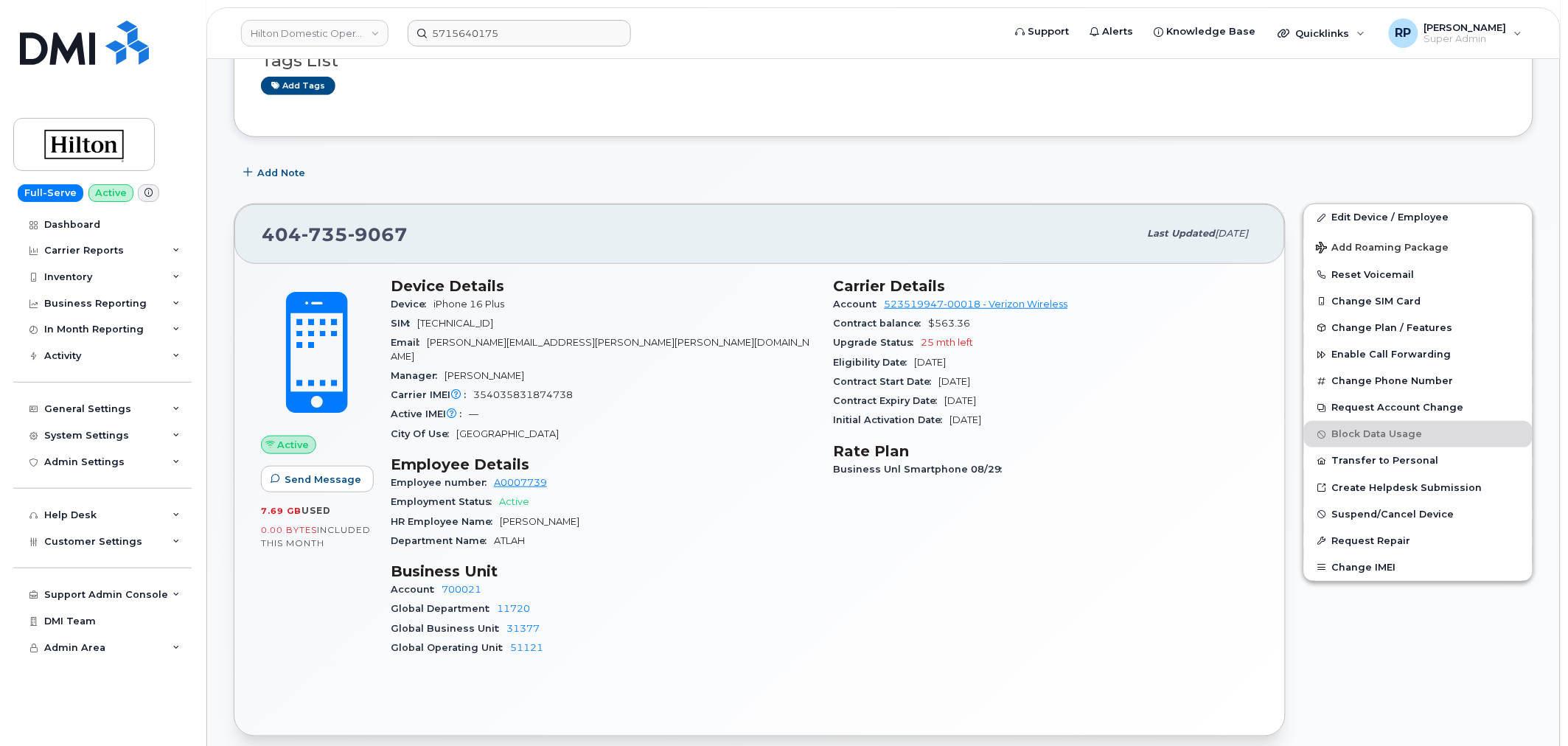
drag, startPoint x: 594, startPoint y: 509, endPoint x: 499, endPoint y: 509, distance: 95.0
click at [499, 513] on div "HR Employee Name Bradley Koeneman" at bounding box center [603, 523] width 425 height 19
copy span "Bradley Koeneman"
drag, startPoint x: 404, startPoint y: 234, endPoint x: 278, endPoint y: 239, distance: 126.1
click at [240, 249] on div "404 735 9067 Last updated Sep 12, 2025" at bounding box center [760, 233] width 1050 height 59
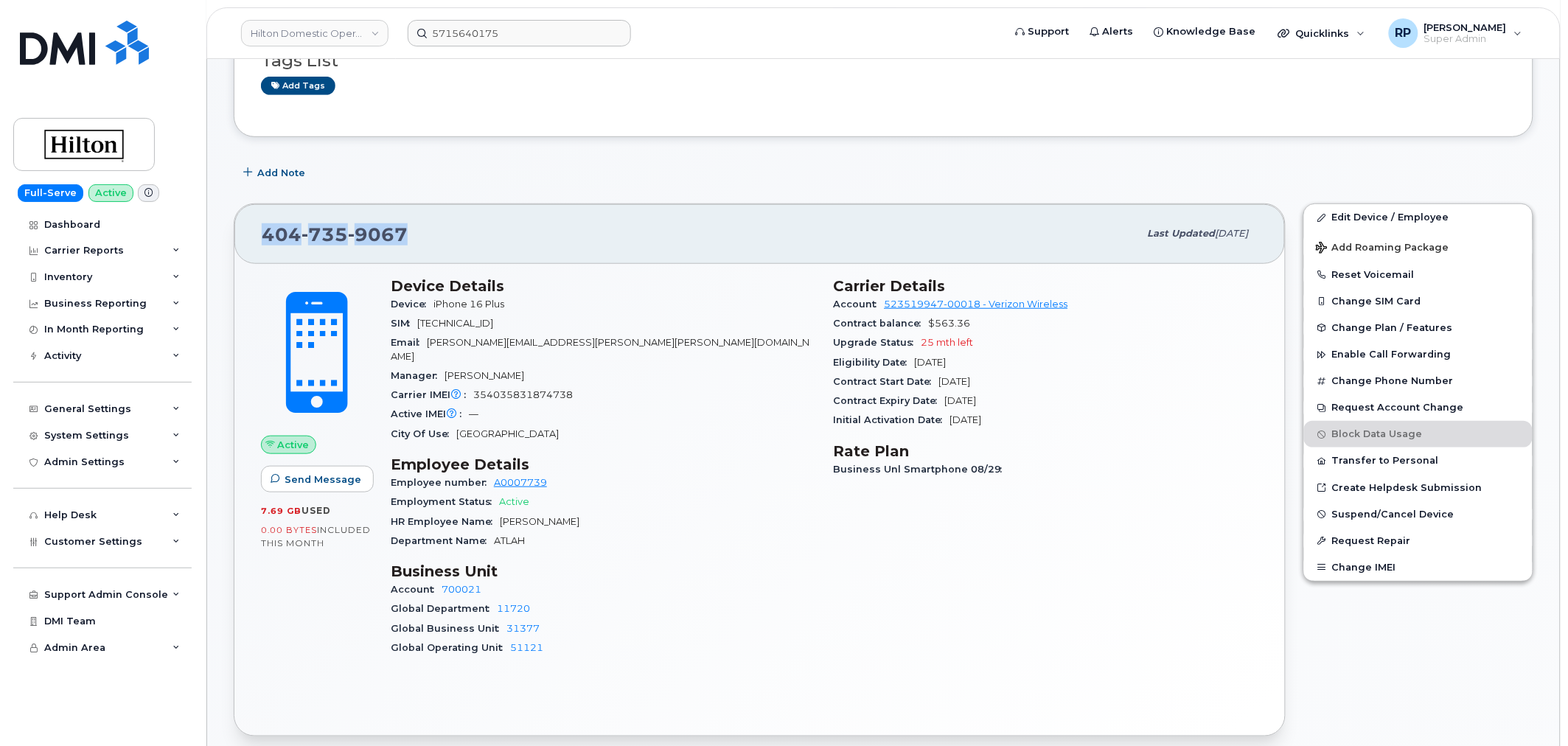
copy span "404 735 9067"
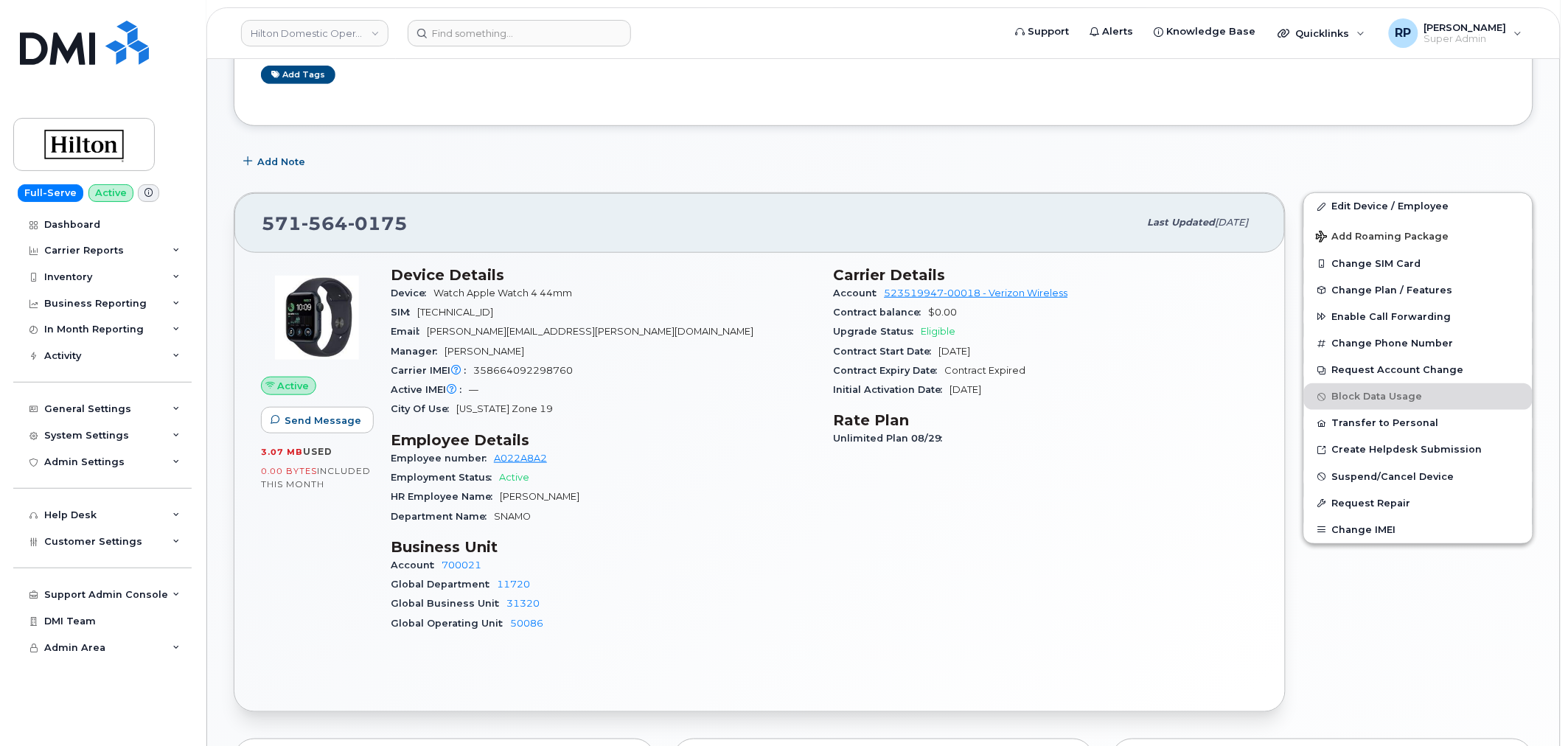
scroll to position [409, 0]
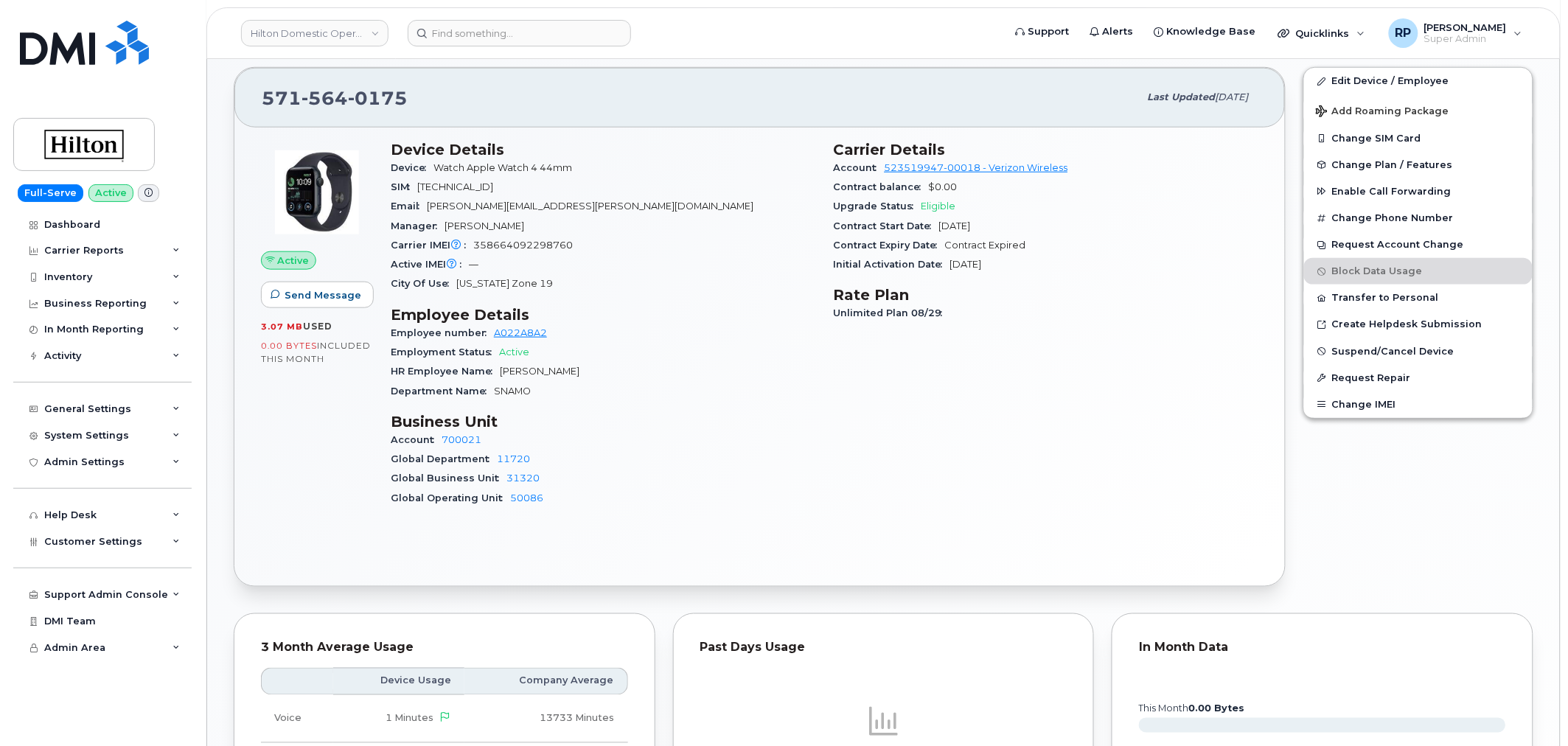
drag, startPoint x: 597, startPoint y: 372, endPoint x: 500, endPoint y: 371, distance: 97.0
click at [500, 371] on div "HR Employee Name [PERSON_NAME]" at bounding box center [603, 372] width 425 height 19
copy span "[PERSON_NAME]"
click at [318, 490] on div "Active Send Message 3.07 MB  used 0.00 Bytes  included this month" at bounding box center [316, 330] width 130 height 397
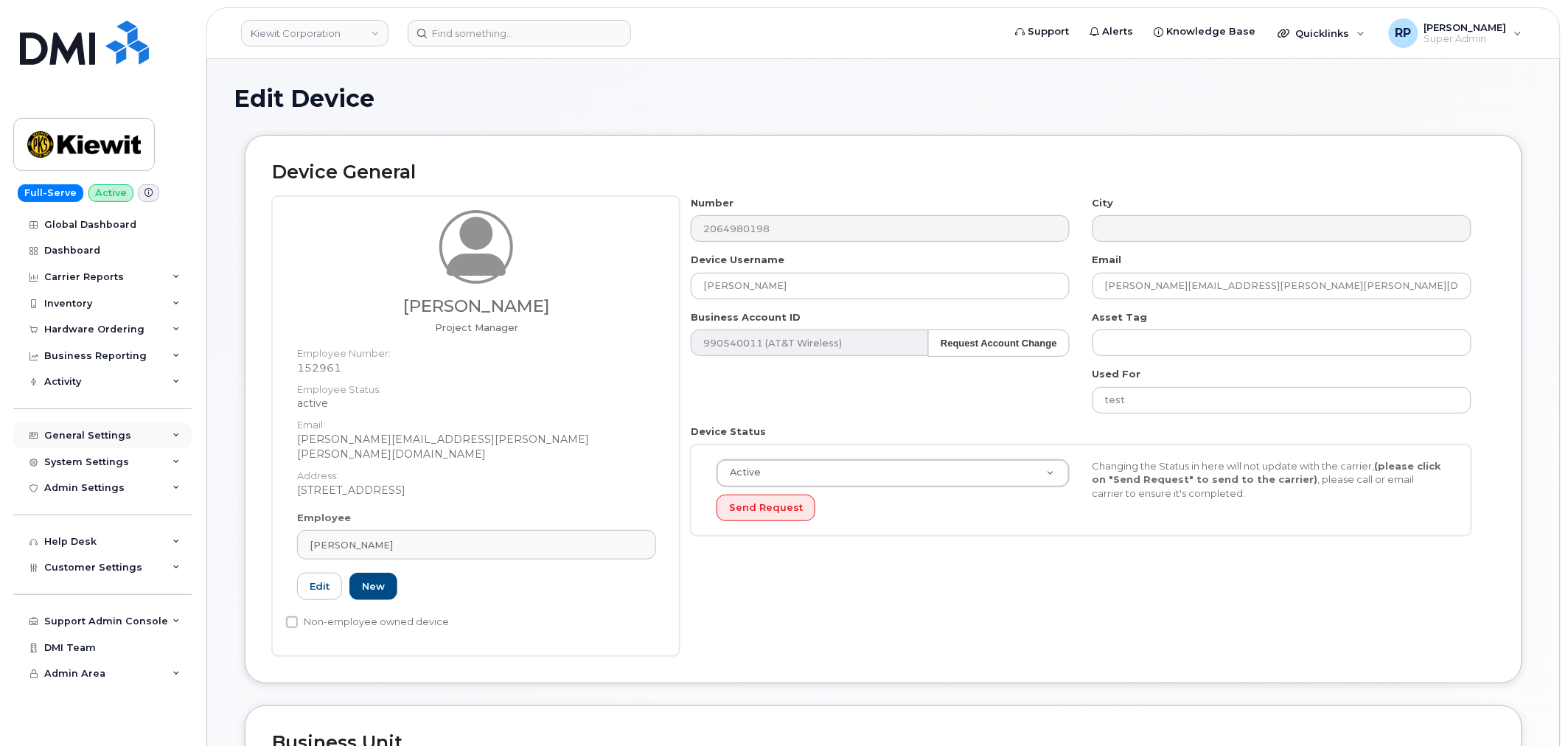
click at [113, 435] on div "General Settings" at bounding box center [88, 436] width 87 height 12
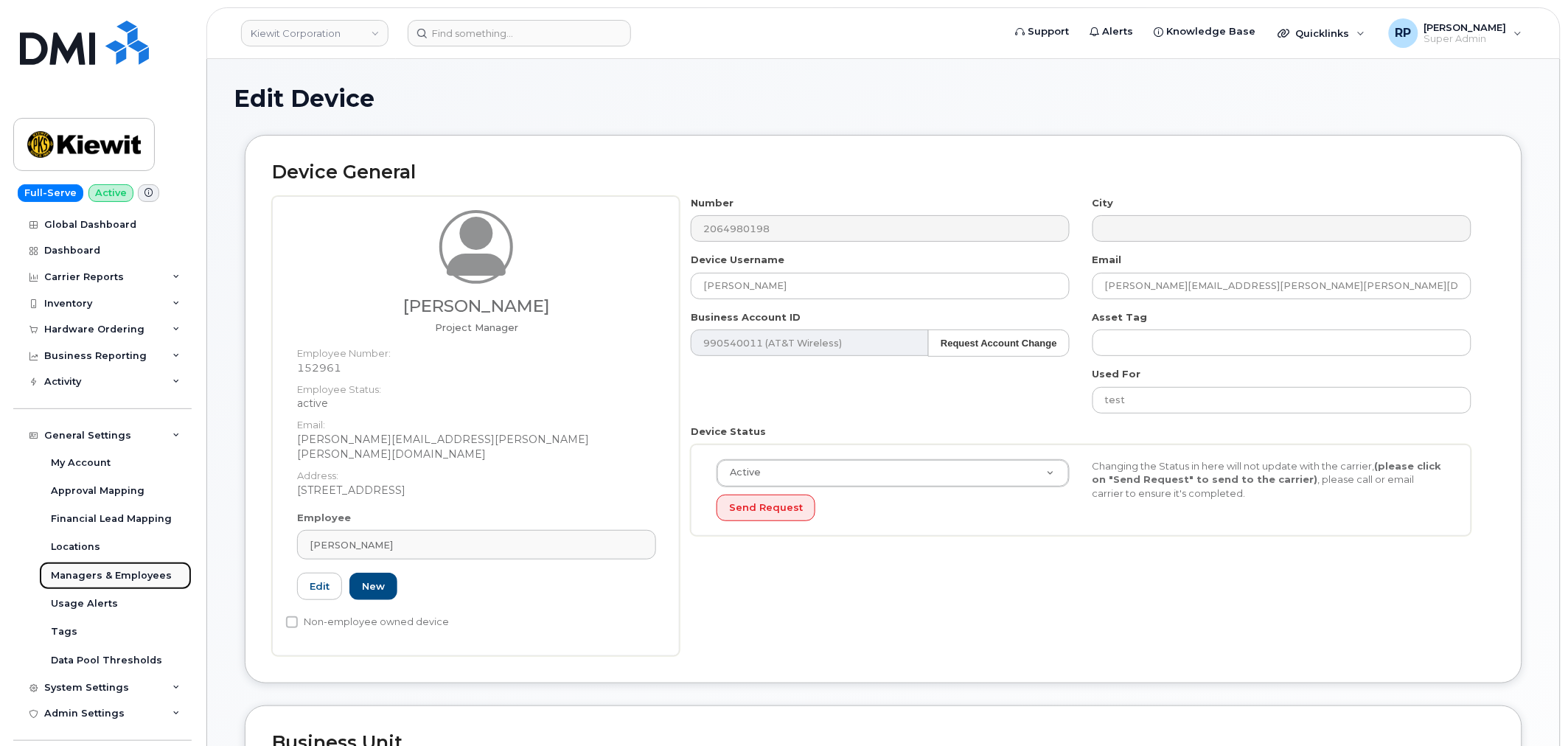
click at [90, 570] on div "Managers & Employees" at bounding box center [112, 577] width 121 height 13
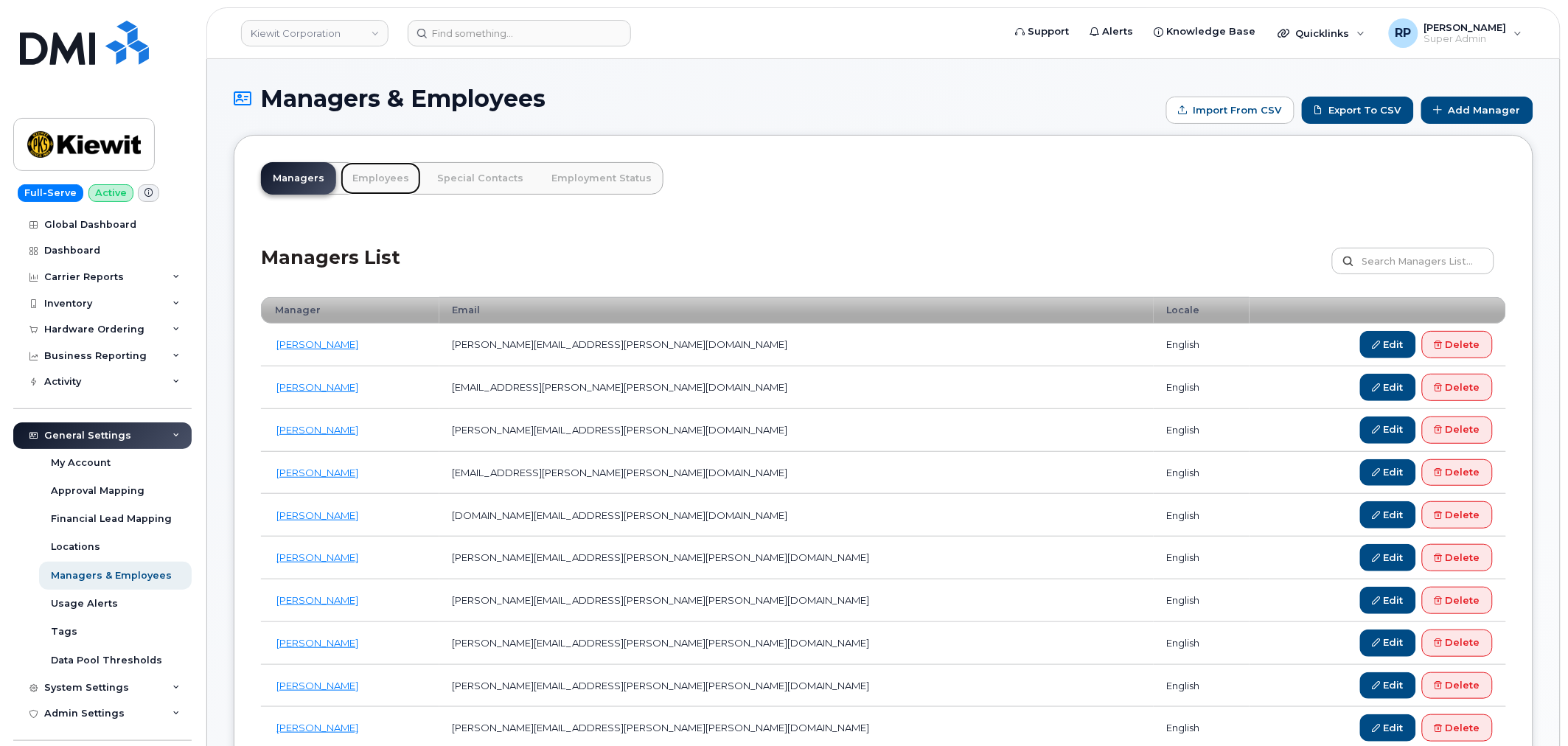
click at [376, 174] on link "Employees" at bounding box center [381, 179] width 81 height 33
click at [384, 181] on link "Employees" at bounding box center [381, 179] width 81 height 33
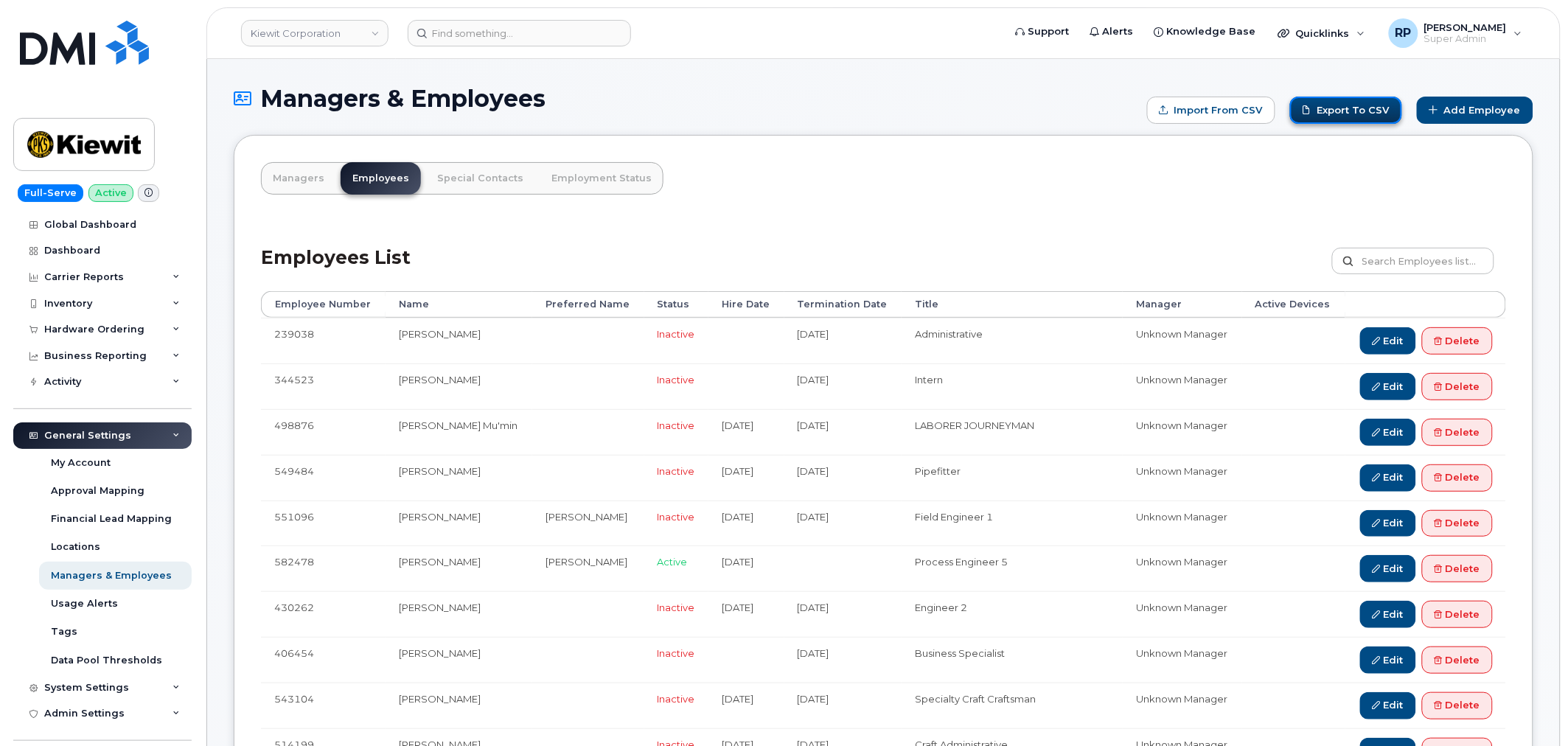
click at [1327, 103] on link "Export to CSV" at bounding box center [1346, 110] width 112 height 27
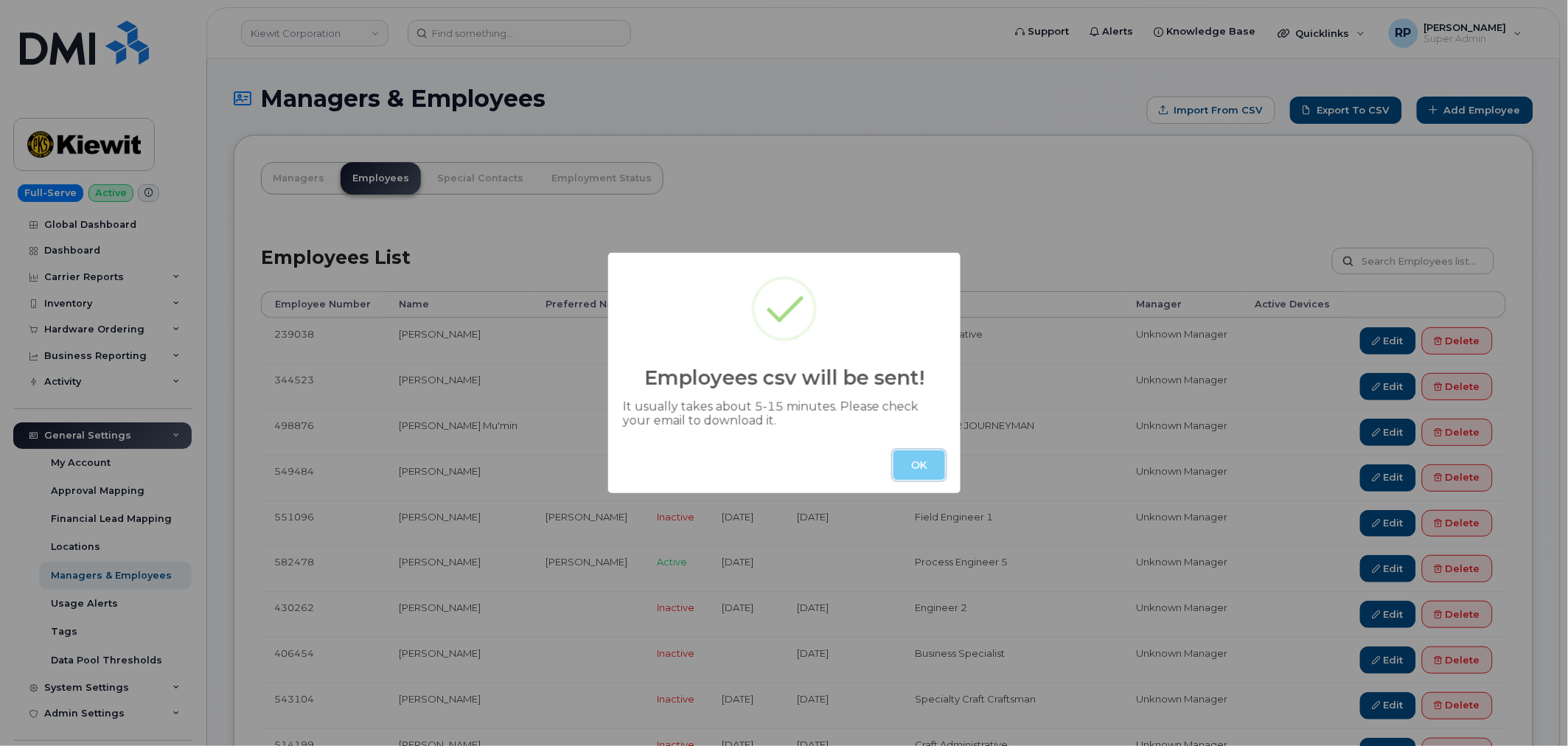
click at [911, 465] on button "OK" at bounding box center [920, 465] width 52 height 30
